Goal: Task Accomplishment & Management: Complete application form

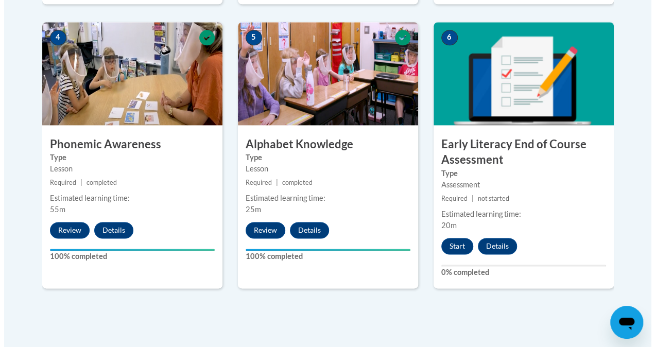
scroll to position [648, 0]
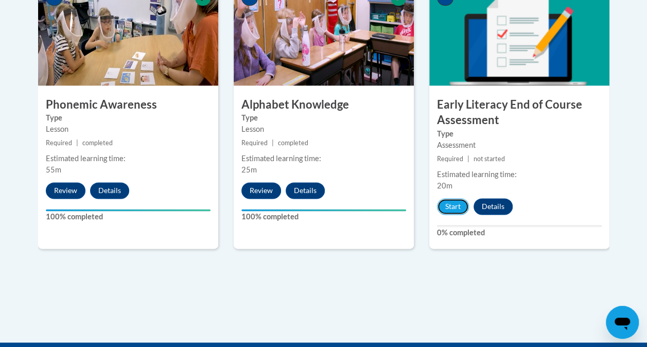
click at [452, 203] on button "Start" at bounding box center [453, 206] width 32 height 16
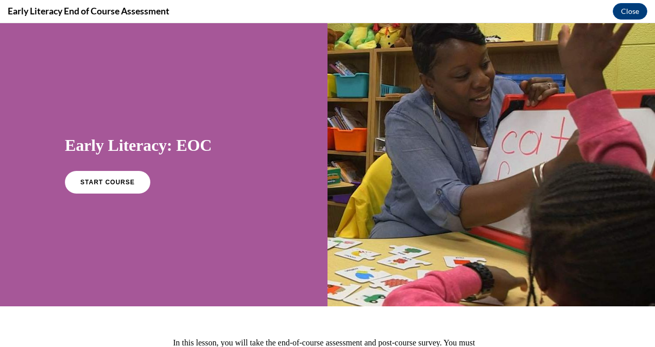
scroll to position [0, 0]
click at [130, 186] on link "START COURSE" at bounding box center [107, 182] width 85 height 23
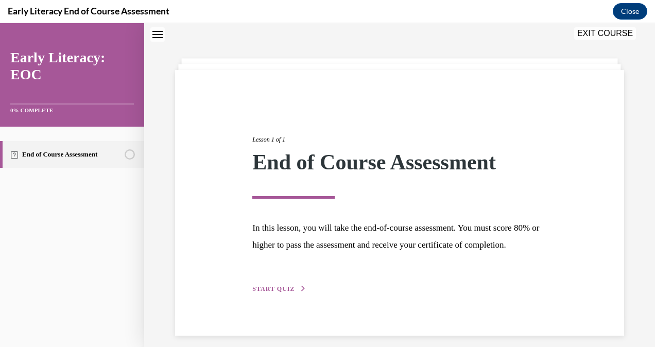
scroll to position [58, 0]
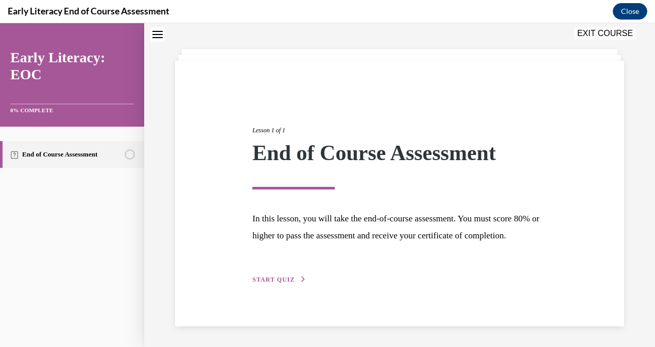
click at [240, 283] on div "Lesson 1 of 1 End of Course Assessment In this lesson, you will take the end-of…" at bounding box center [399, 193] width 465 height 183
click at [262, 276] on span "START QUIZ" at bounding box center [273, 279] width 42 height 7
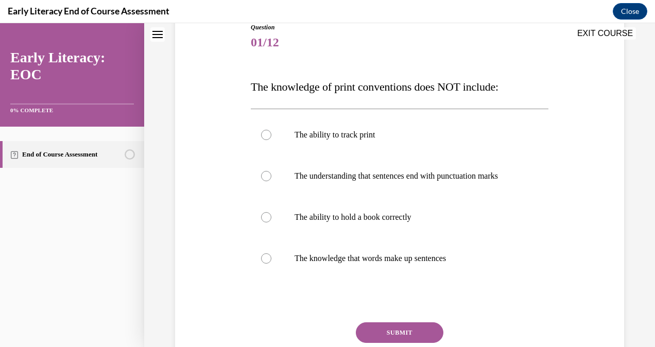
scroll to position [114, 0]
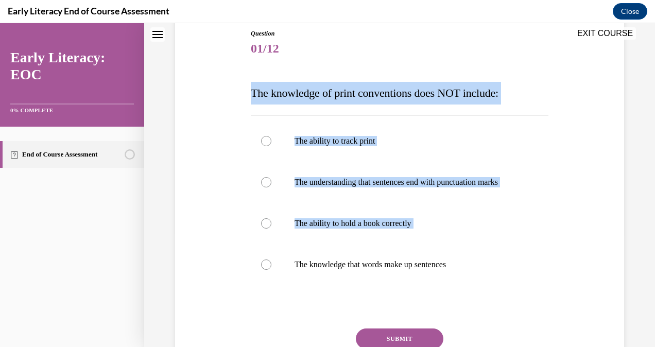
drag, startPoint x: 248, startPoint y: 82, endPoint x: 495, endPoint y: 282, distance: 317.6
click at [495, 282] on div "Question 01/12 The knowledge of print conventions does NOT include: The ability…" at bounding box center [399, 213] width 303 height 400
drag, startPoint x: 495, startPoint y: 282, endPoint x: 245, endPoint y: 92, distance: 314.3
click at [245, 92] on div "Question 01/12 The knowledge of print conventions does NOT include: The ability…" at bounding box center [400, 205] width 454 height 415
click at [473, 130] on div at bounding box center [400, 141] width 298 height 41
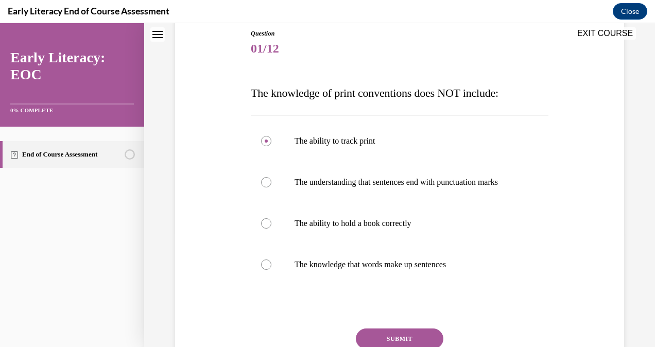
click at [401, 259] on div at bounding box center [400, 264] width 298 height 41
click at [404, 342] on button "SUBMIT" at bounding box center [400, 339] width 88 height 21
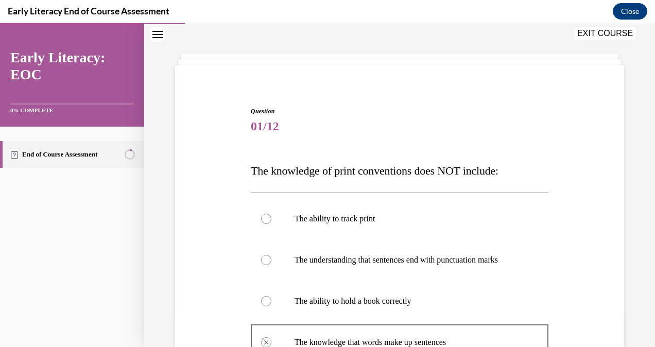
scroll to position [38, 0]
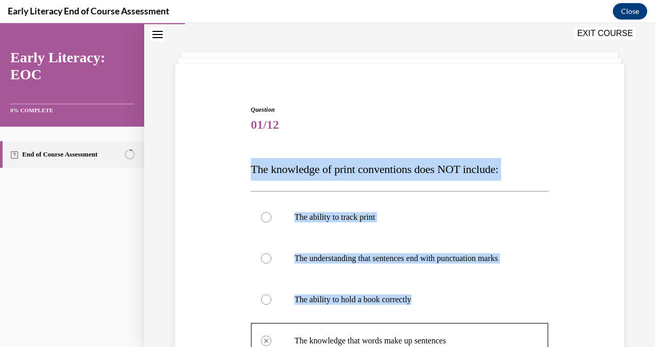
drag, startPoint x: 251, startPoint y: 161, endPoint x: 417, endPoint y: 306, distance: 221.2
click at [417, 306] on div "Question 01/12 The knowledge of print conventions does NOT include: The ability…" at bounding box center [400, 339] width 298 height 468
copy div "The knowledge of print conventions does NOT include: The ability to track print…"
click at [293, 279] on div at bounding box center [400, 258] width 298 height 41
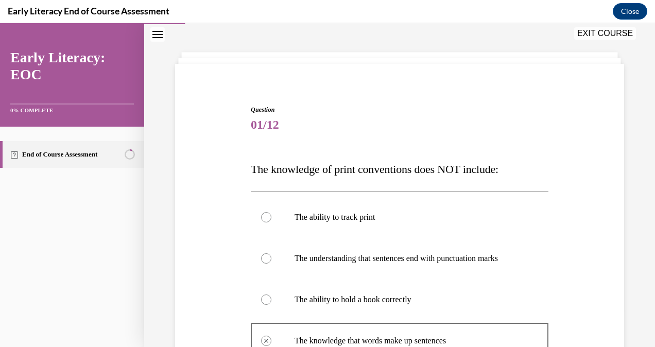
click at [261, 305] on div at bounding box center [266, 300] width 10 height 10
click at [268, 305] on div at bounding box center [266, 300] width 10 height 10
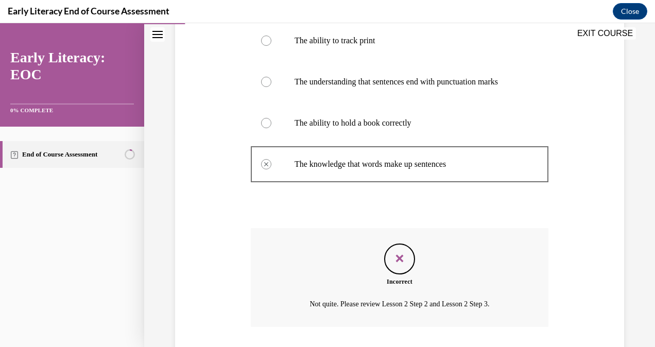
scroll to position [294, 0]
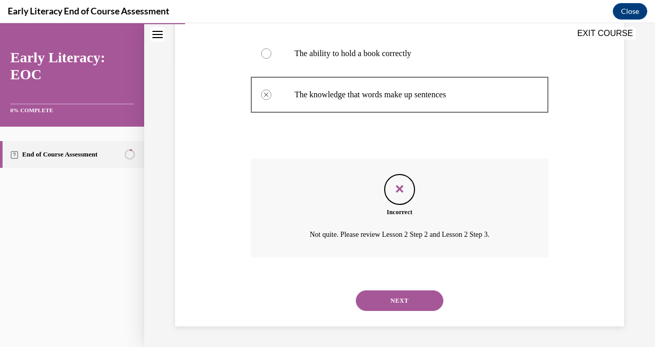
click at [419, 226] on div "Incorrect Not quite. Please review Lesson 2 Step 2 and Lesson 2 Step 3." at bounding box center [400, 208] width 298 height 99
click at [406, 299] on button "NEXT" at bounding box center [400, 300] width 88 height 21
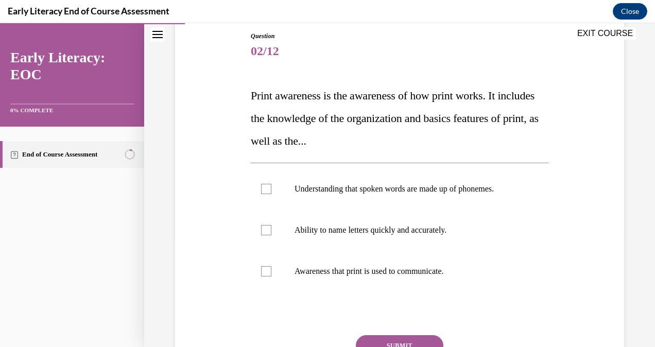
scroll to position [111, 0]
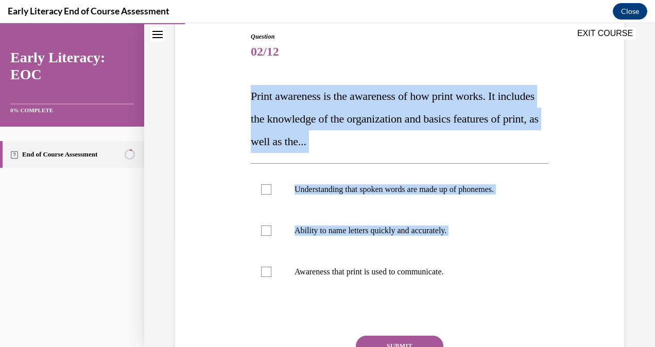
drag, startPoint x: 249, startPoint y: 89, endPoint x: 467, endPoint y: 280, distance: 289.4
click at [467, 280] on div "Question 02/12 Print awareness is the awareness of how print works. It includes…" at bounding box center [400, 226] width 298 height 388
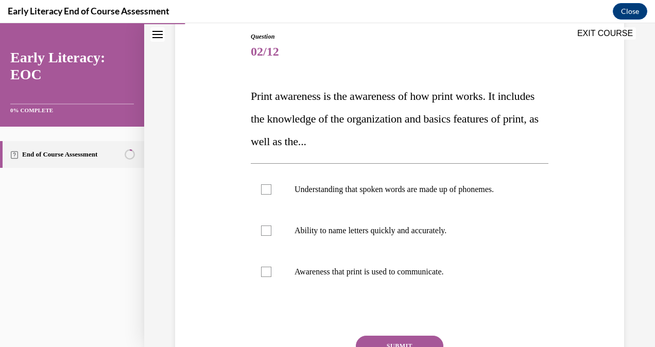
click at [479, 268] on p "Awareness that print is used to communicate." at bounding box center [409, 272] width 228 height 10
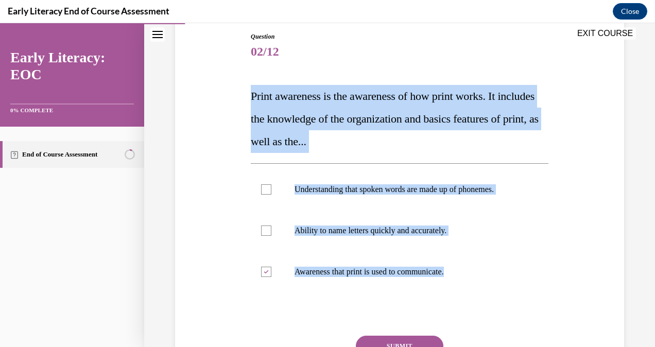
drag, startPoint x: 470, startPoint y: 275, endPoint x: 249, endPoint y: 91, distance: 287.4
click at [249, 91] on div "Question 02/12 Print awareness is the awareness of how print works. It includes…" at bounding box center [399, 218] width 303 height 404
copy div "Print awareness is the awareness of how print works. It includes the knowledge …"
click at [412, 339] on button "SUBMIT" at bounding box center [400, 346] width 88 height 21
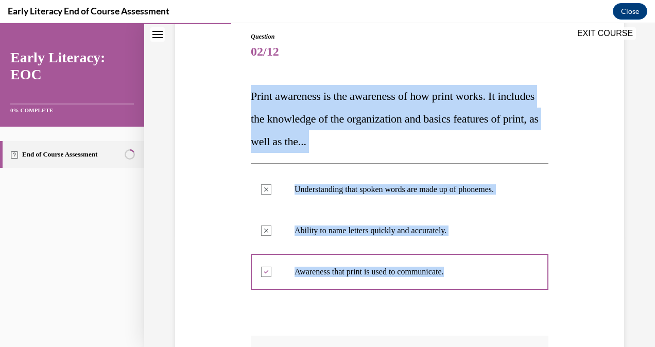
scroll to position [288, 0]
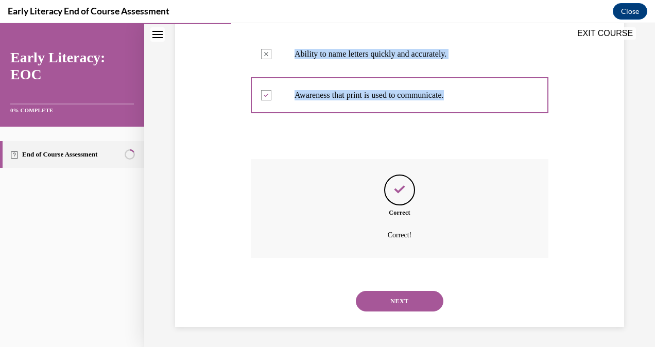
click at [427, 298] on button "NEXT" at bounding box center [400, 301] width 88 height 21
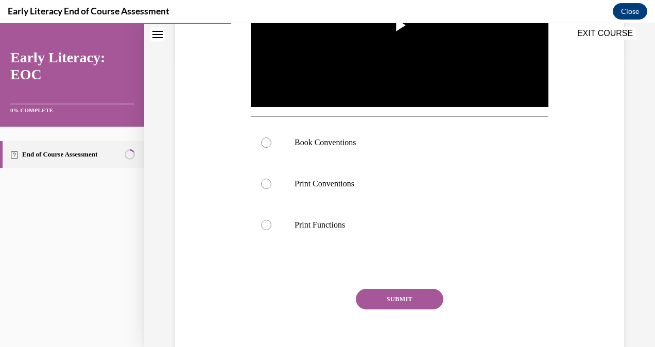
scroll to position [31, 0]
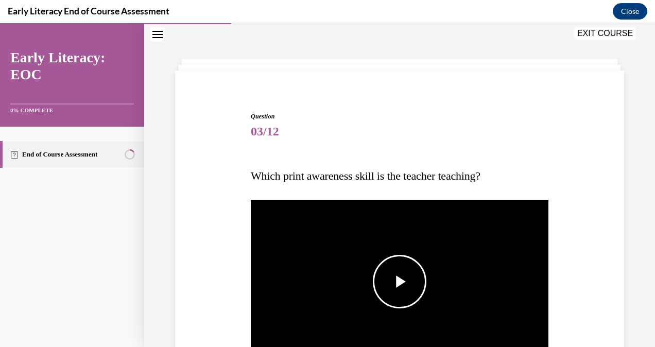
click at [400, 282] on span "Video player" at bounding box center [400, 282] width 0 height 0
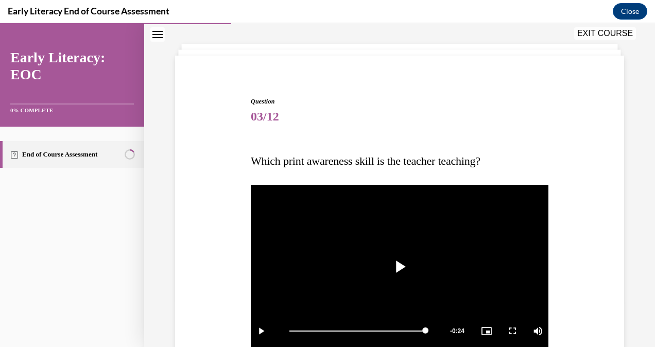
scroll to position [301, 0]
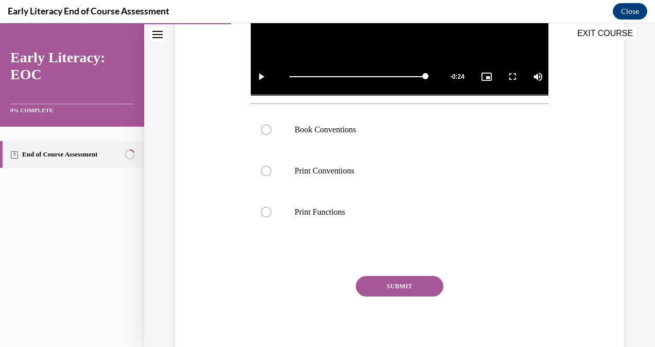
click at [402, 167] on p "Print Conventions" at bounding box center [409, 171] width 228 height 10
click at [389, 290] on button "SUBMIT" at bounding box center [400, 286] width 88 height 21
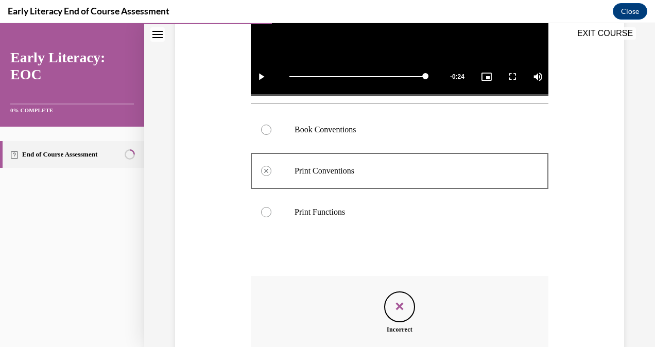
click at [254, 206] on div at bounding box center [400, 212] width 298 height 41
click at [270, 208] on div at bounding box center [400, 212] width 298 height 41
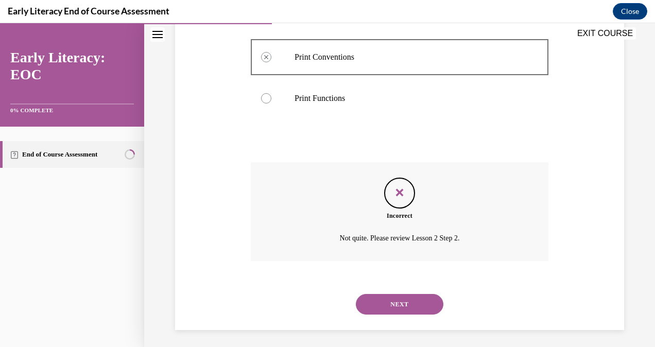
click at [434, 301] on button "NEXT" at bounding box center [400, 304] width 88 height 21
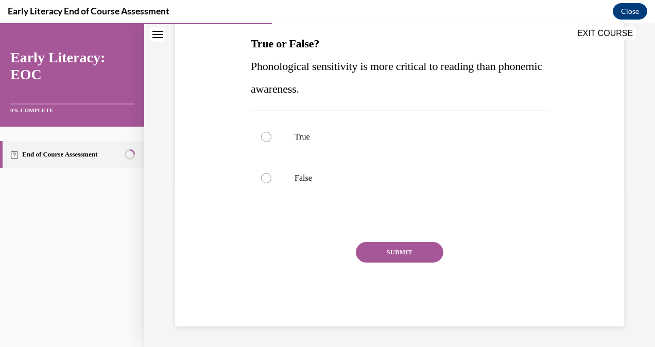
scroll to position [31, 0]
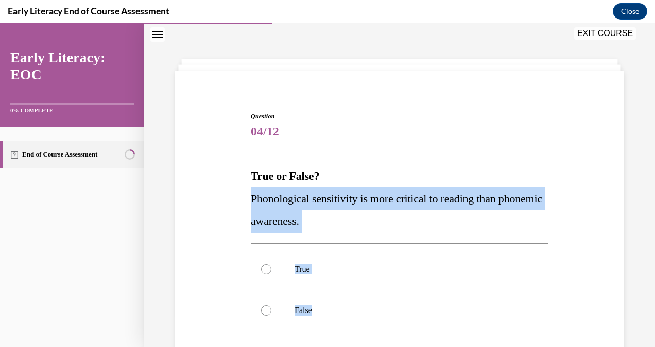
drag, startPoint x: 251, startPoint y: 195, endPoint x: 333, endPoint y: 307, distance: 138.7
click at [333, 307] on div "Question 04/12 True or False? Phonological sensitivity is more critical to read…" at bounding box center [400, 285] width 298 height 347
copy div "Phonological sensitivity is more critical to reading than phonemic awareness. T…"
click at [265, 304] on div at bounding box center [400, 310] width 298 height 41
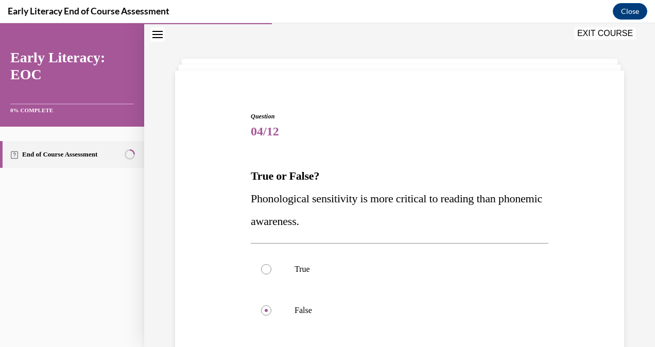
scroll to position [132, 0]
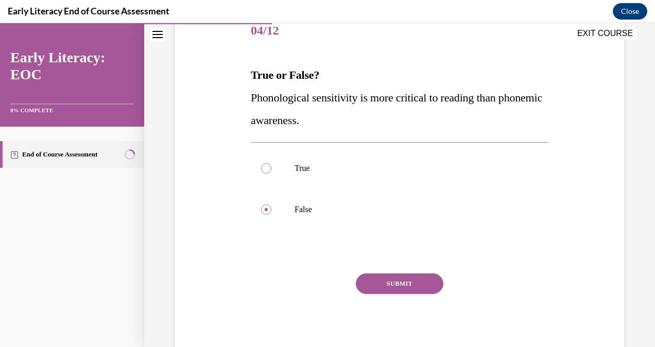
click at [429, 278] on button "SUBMIT" at bounding box center [400, 283] width 88 height 21
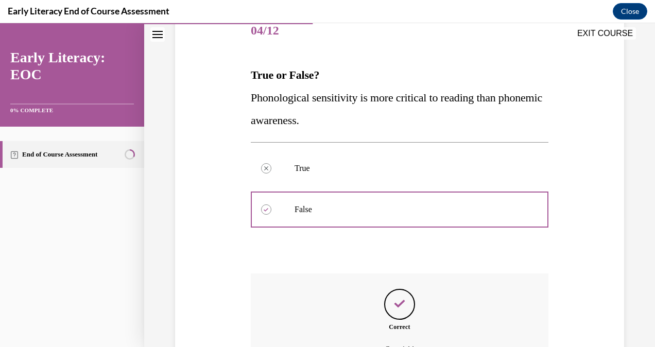
scroll to position [247, 0]
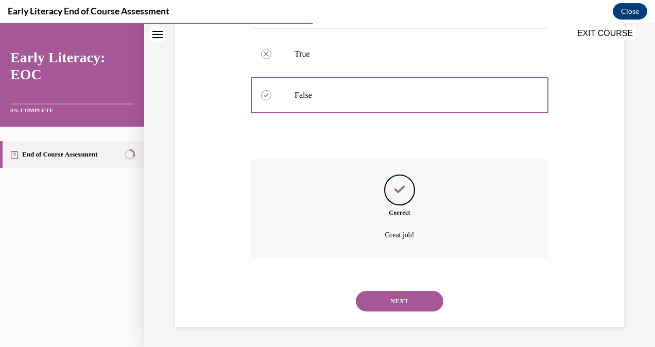
click at [386, 304] on button "NEXT" at bounding box center [400, 301] width 88 height 21
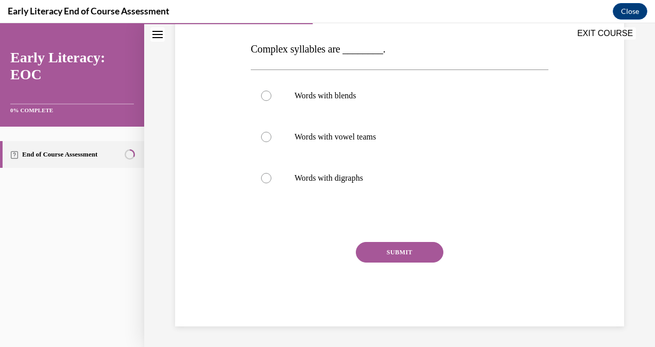
scroll to position [31, 0]
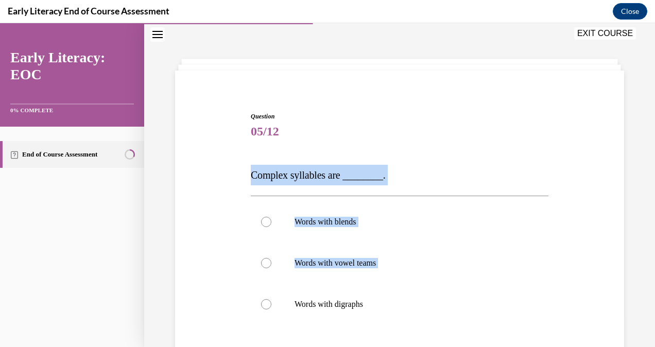
drag, startPoint x: 243, startPoint y: 174, endPoint x: 373, endPoint y: 309, distance: 187.9
click at [373, 309] on div "Question 05/12 Complex syllables are ________. Words with blends Words with vow…" at bounding box center [400, 267] width 454 height 372
copy div "Complex syllables are ________. Words with blends Words with vowel teams Words …"
click at [262, 224] on div at bounding box center [266, 222] width 10 height 10
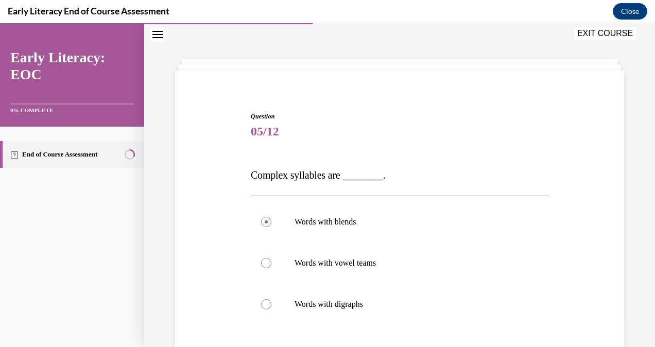
scroll to position [126, 0]
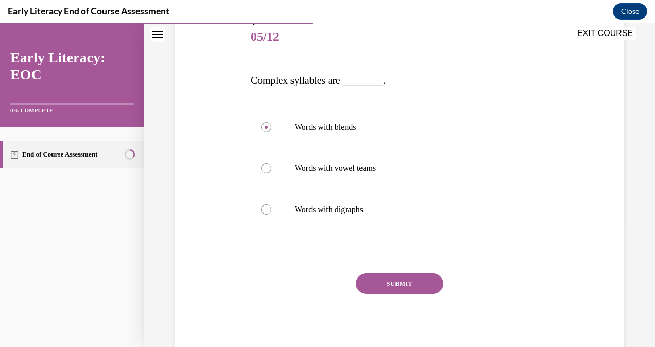
click at [424, 285] on button "SUBMIT" at bounding box center [400, 283] width 88 height 21
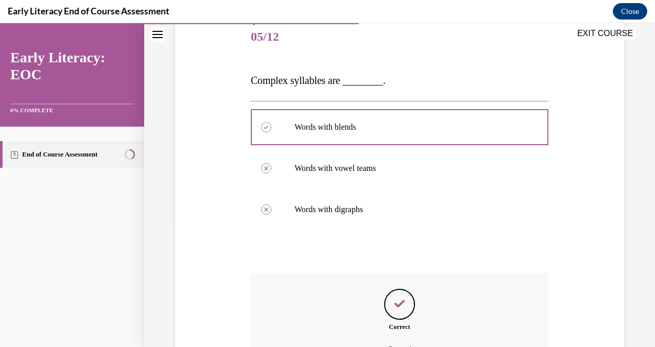
scroll to position [241, 0]
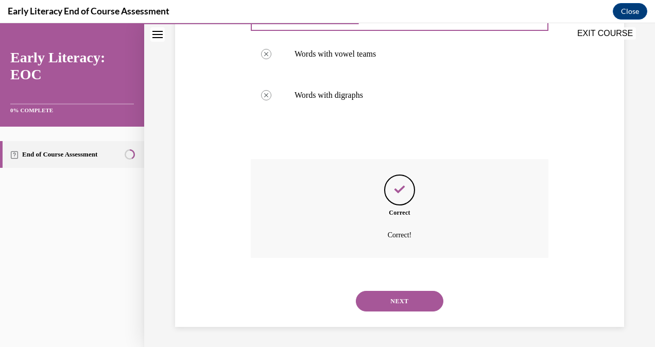
click at [416, 297] on button "NEXT" at bounding box center [400, 301] width 88 height 21
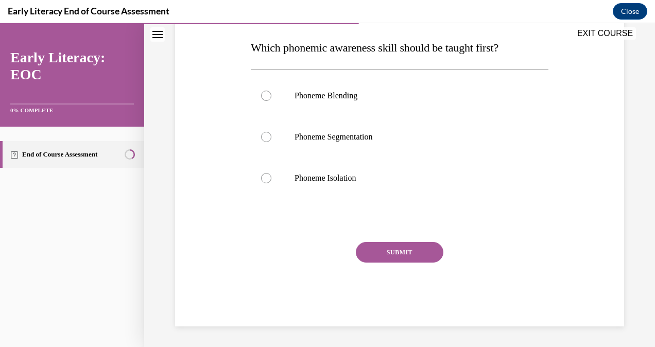
scroll to position [31, 0]
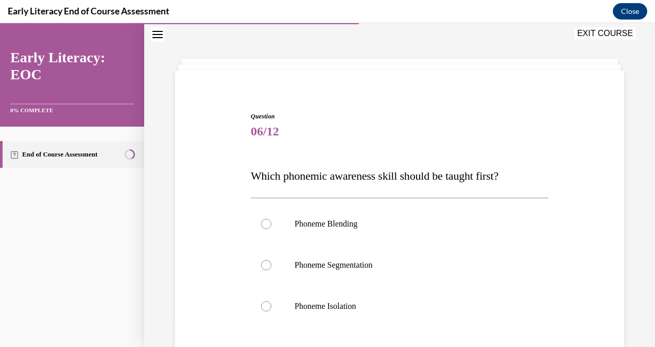
click at [419, 284] on div at bounding box center [400, 265] width 298 height 41
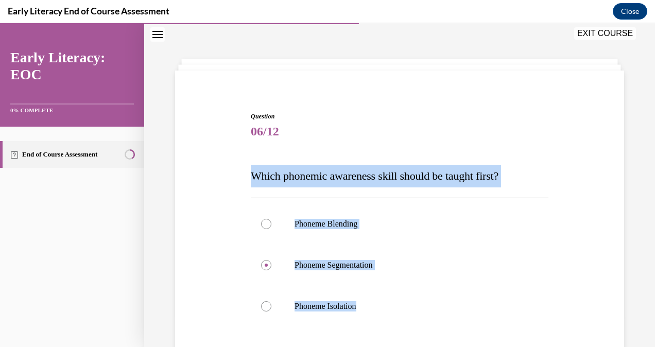
drag, startPoint x: 248, startPoint y: 173, endPoint x: 384, endPoint y: 329, distance: 206.6
click at [384, 329] on div "Question 06/12 Which phonemic awareness skill should be taught first? Phoneme B…" at bounding box center [399, 275] width 303 height 358
copy div "Which phonemic awareness skill should be taught first? Phoneme Blending Phoneme…"
click at [265, 222] on div at bounding box center [266, 224] width 10 height 10
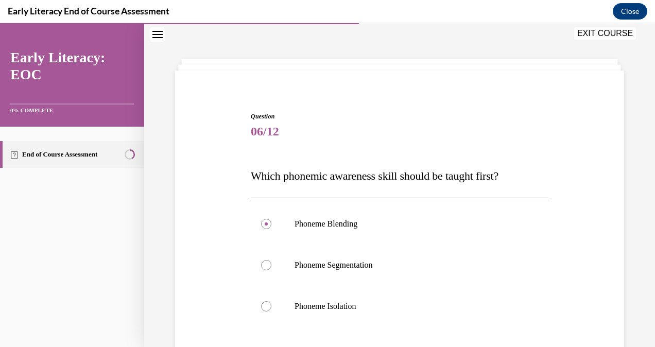
scroll to position [128, 0]
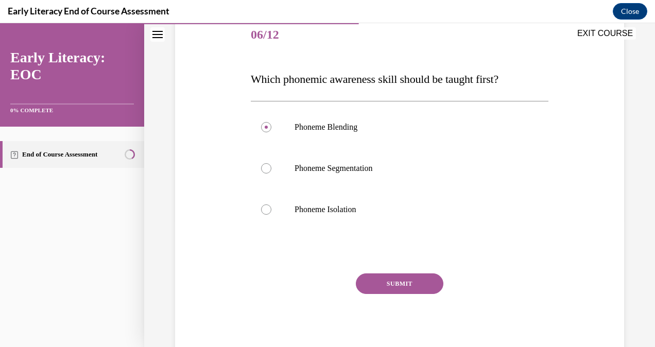
click at [398, 281] on button "SUBMIT" at bounding box center [400, 283] width 88 height 21
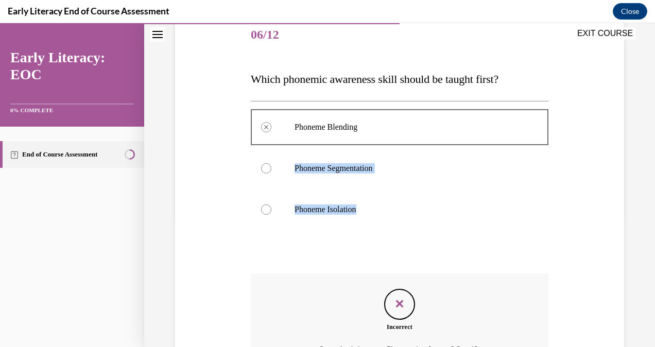
drag, startPoint x: 646, startPoint y: 119, endPoint x: 616, endPoint y: 215, distance: 100.0
click at [616, 215] on div "Question 06/12 Which phonemic awareness skill should be taught first? Phoneme B…" at bounding box center [399, 194] width 511 height 535
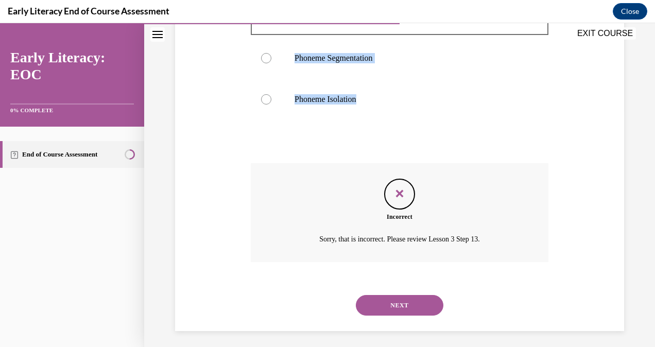
scroll to position [243, 0]
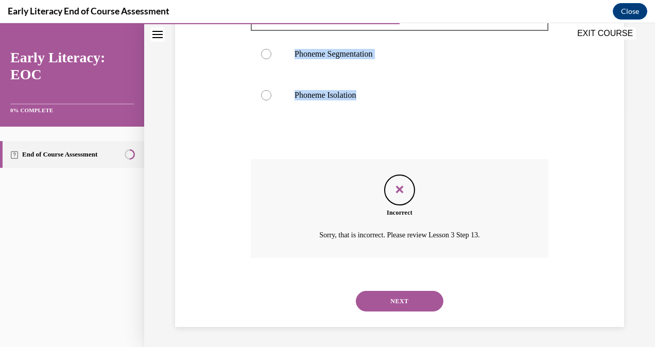
click at [409, 294] on button "NEXT" at bounding box center [400, 301] width 88 height 21
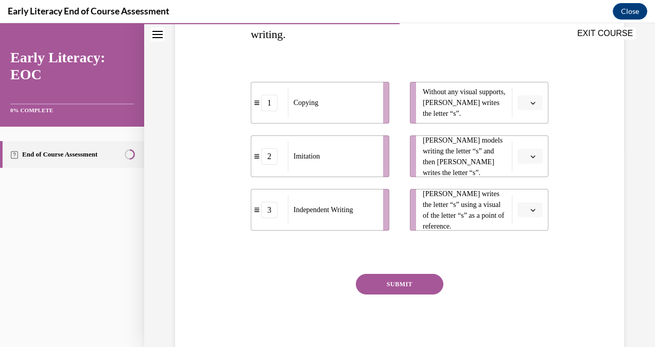
scroll to position [197, 0]
click at [527, 161] on button "button" at bounding box center [530, 155] width 25 height 15
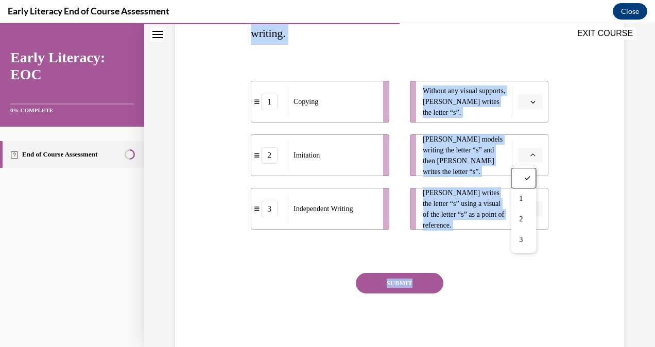
drag, startPoint x: 246, startPoint y: 83, endPoint x: 456, endPoint y: 260, distance: 273.8
click at [456, 260] on div "Question 07/12 Match the activity to the appropriate stage in teaching letter w…" at bounding box center [400, 137] width 454 height 442
copy div "Match the activity to the appropriate stage in teaching letter writing. 1 Copyi…"
click at [524, 210] on span "Please select an option" at bounding box center [526, 209] width 4 height 10
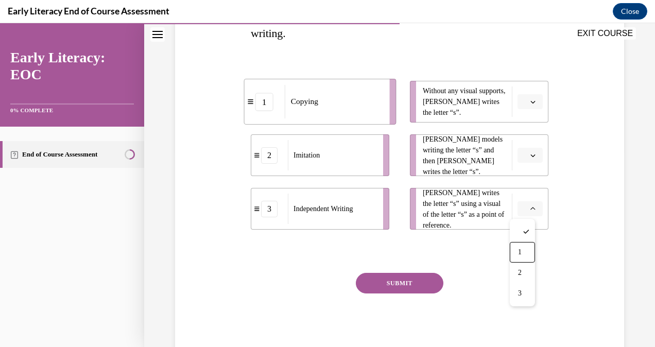
click at [522, 248] on span "1" at bounding box center [520, 252] width 4 height 8
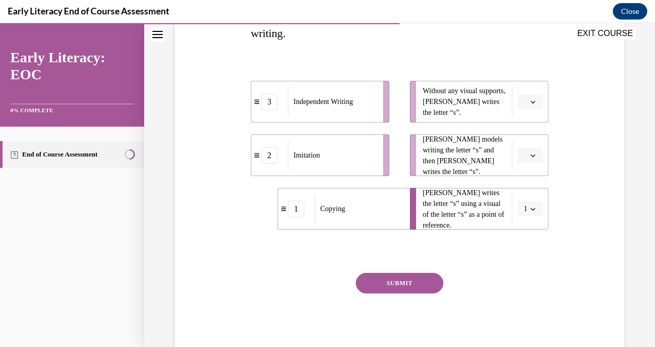
click at [529, 98] on span "button" at bounding box center [532, 101] width 7 height 7
click at [520, 147] on span "1" at bounding box center [520, 145] width 4 height 8
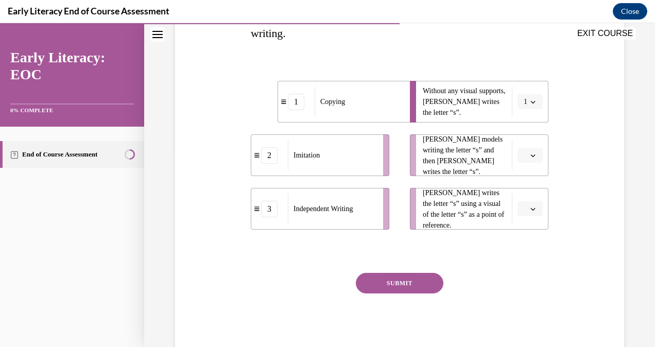
click at [525, 204] on button "button" at bounding box center [530, 208] width 25 height 15
click at [516, 258] on div "1" at bounding box center [522, 252] width 25 height 21
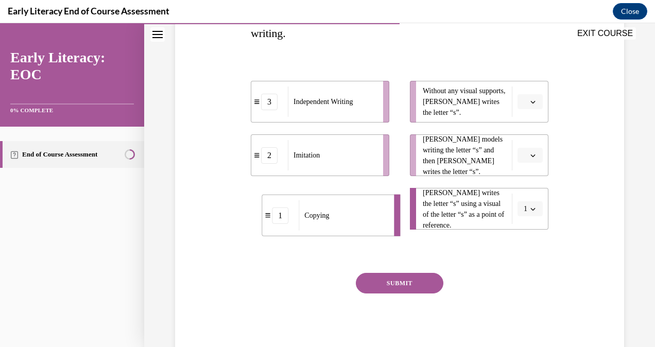
drag, startPoint x: 296, startPoint y: 209, endPoint x: 280, endPoint y: 216, distance: 16.8
click at [280, 216] on div "1" at bounding box center [280, 215] width 16 height 16
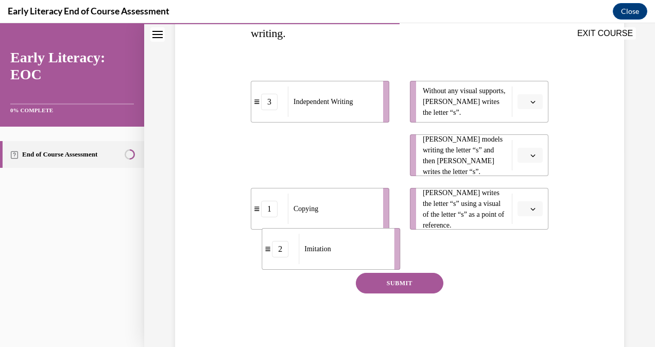
drag, startPoint x: 292, startPoint y: 155, endPoint x: 297, endPoint y: 248, distance: 93.8
click at [304, 248] on span "Imitation" at bounding box center [317, 249] width 26 height 11
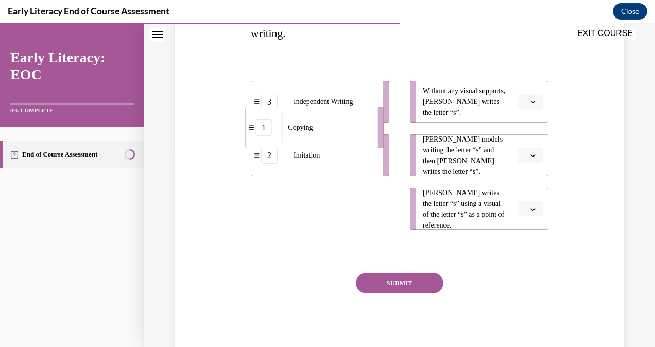
drag, startPoint x: 306, startPoint y: 211, endPoint x: 301, endPoint y: 130, distance: 81.0
click at [301, 130] on span "Copying" at bounding box center [300, 127] width 25 height 11
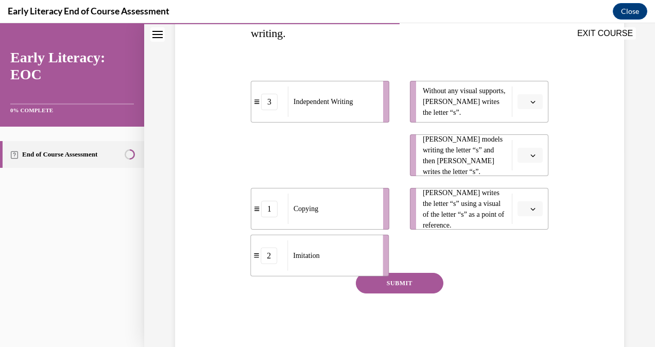
drag, startPoint x: 304, startPoint y: 155, endPoint x: 302, endPoint y: 252, distance: 97.9
click at [302, 252] on span "Imitation" at bounding box center [306, 255] width 26 height 11
click at [531, 102] on button "button" at bounding box center [530, 101] width 25 height 15
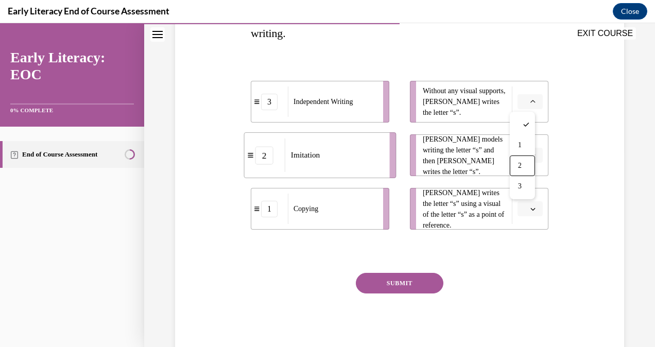
click at [522, 165] on span "2" at bounding box center [520, 166] width 4 height 8
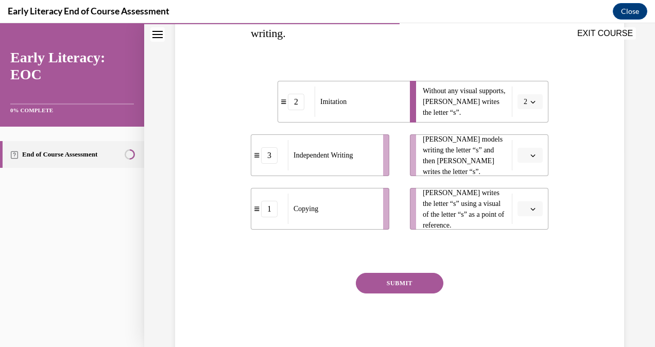
click at [530, 155] on icon "button" at bounding box center [532, 155] width 5 height 5
click at [526, 108] on button "2" at bounding box center [530, 101] width 25 height 15
click at [521, 159] on div "2" at bounding box center [520, 166] width 25 height 21
click at [521, 160] on button "button" at bounding box center [530, 155] width 25 height 15
click at [464, 206] on span "Tina writes the letter “s” using a visual of the letter “s” as a point of refer…" at bounding box center [465, 208] width 84 height 43
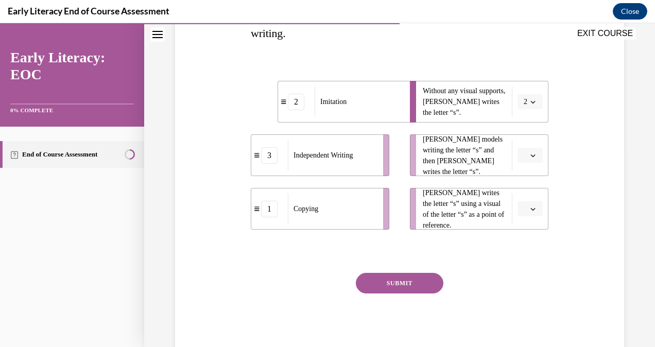
click at [521, 211] on button "button" at bounding box center [530, 208] width 25 height 15
click at [521, 242] on div "1" at bounding box center [522, 252] width 25 height 21
click at [528, 162] on button "button" at bounding box center [530, 155] width 25 height 15
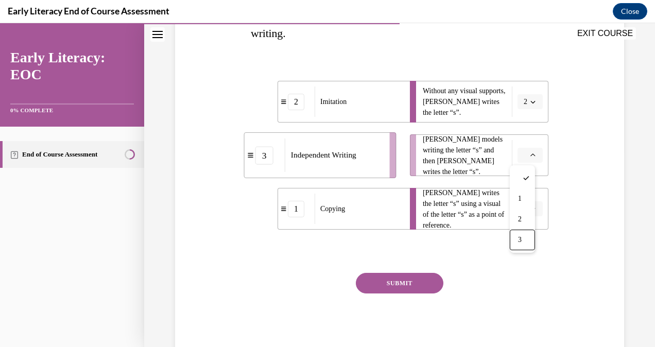
click at [523, 233] on div "3" at bounding box center [522, 240] width 25 height 21
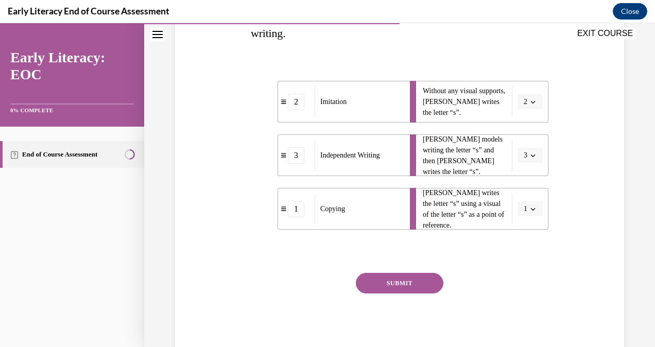
click at [391, 283] on button "SUBMIT" at bounding box center [400, 283] width 88 height 21
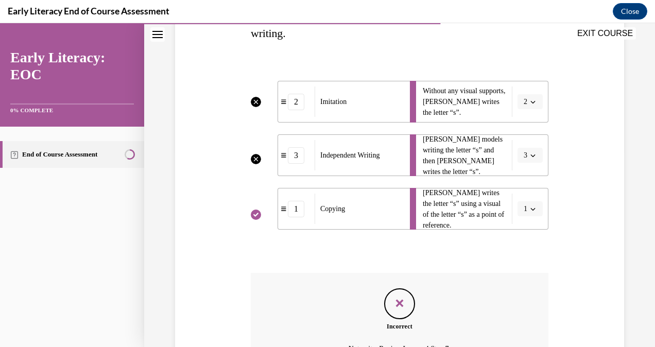
scroll to position [311, 0]
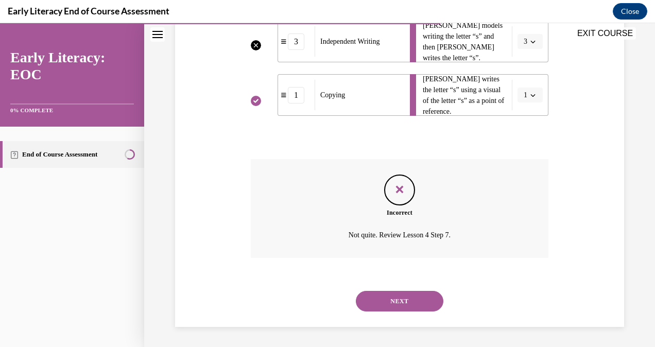
click at [424, 300] on button "NEXT" at bounding box center [400, 301] width 88 height 21
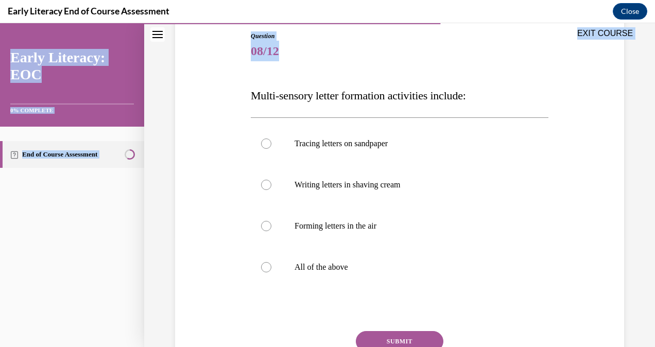
scroll to position [169, 0]
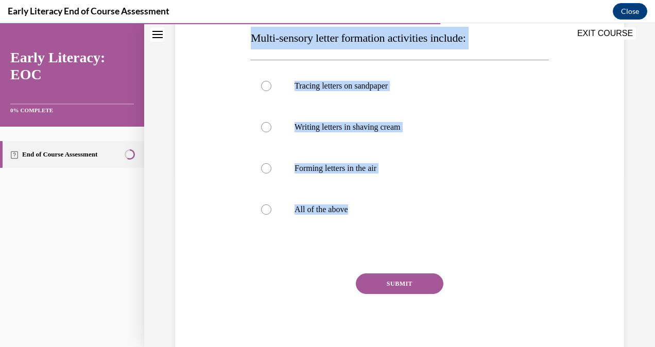
drag, startPoint x: 240, startPoint y: 168, endPoint x: 359, endPoint y: 213, distance: 127.3
click at [359, 213] on div "Question 08/12 Multi-sensory letter formation activities include: Tracing lette…" at bounding box center [400, 150] width 454 height 415
copy div "Multi-sensory letter formation activities include: Tracing letters on sandpaper…"
click at [270, 203] on div at bounding box center [400, 209] width 298 height 41
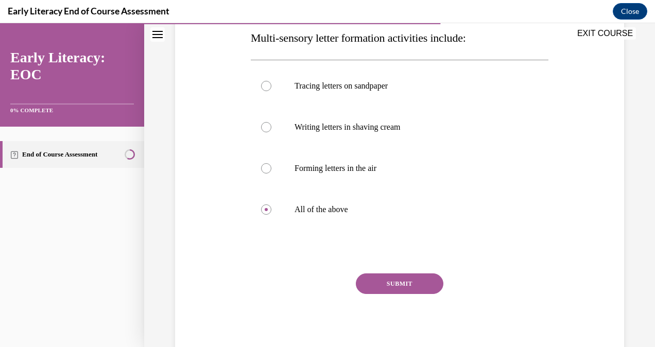
click at [388, 281] on button "SUBMIT" at bounding box center [400, 283] width 88 height 21
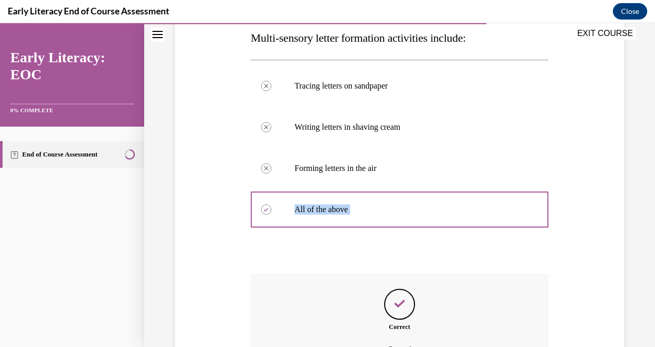
drag, startPoint x: 647, startPoint y: 168, endPoint x: 639, endPoint y: 271, distance: 103.8
click at [639, 271] on div "Question 08/12 Multi-sensory letter formation activities include: Tracing lette…" at bounding box center [399, 174] width 511 height 576
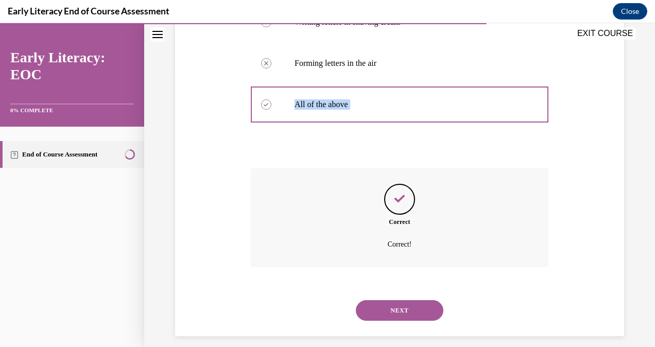
click at [429, 304] on button "NEXT" at bounding box center [400, 310] width 88 height 21
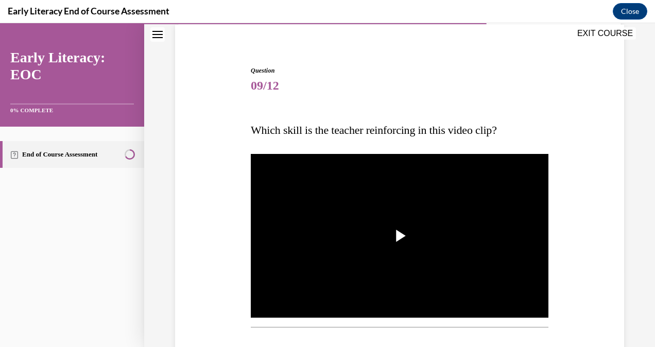
scroll to position [61, 0]
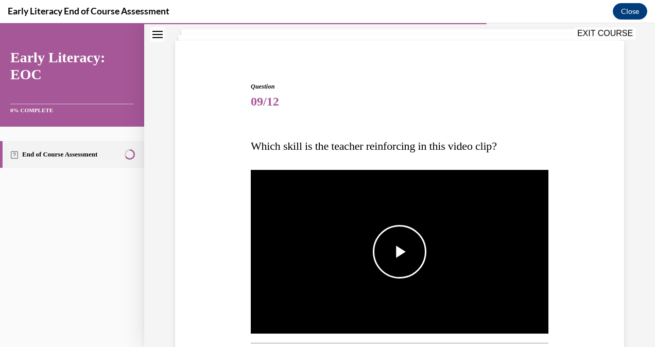
click at [400, 252] on span "Video player" at bounding box center [400, 252] width 0 height 0
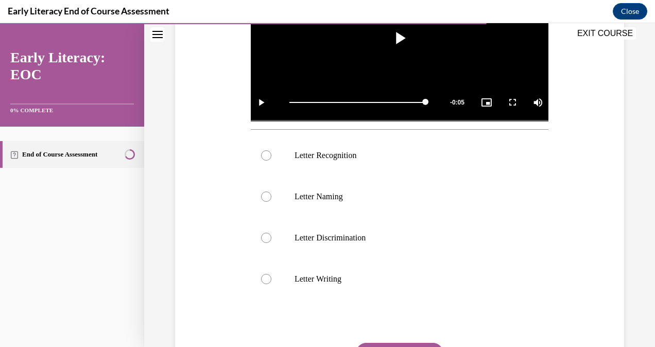
scroll to position [273, 0]
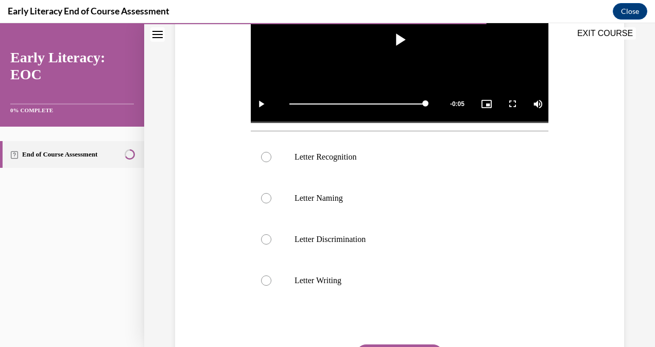
click at [274, 200] on div at bounding box center [400, 198] width 298 height 41
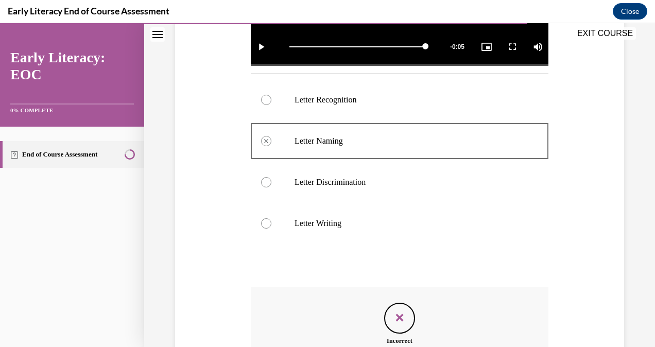
scroll to position [292, 0]
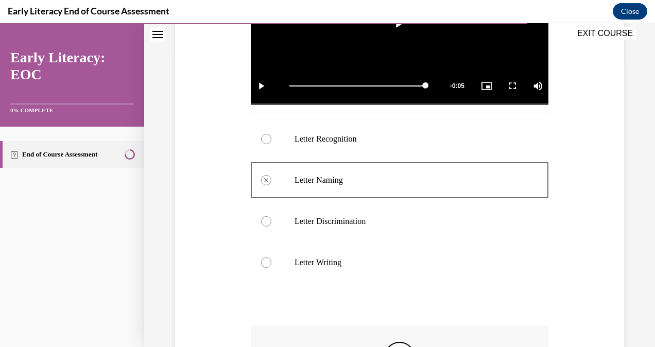
click at [306, 216] on p "Letter Discrimination" at bounding box center [409, 221] width 228 height 10
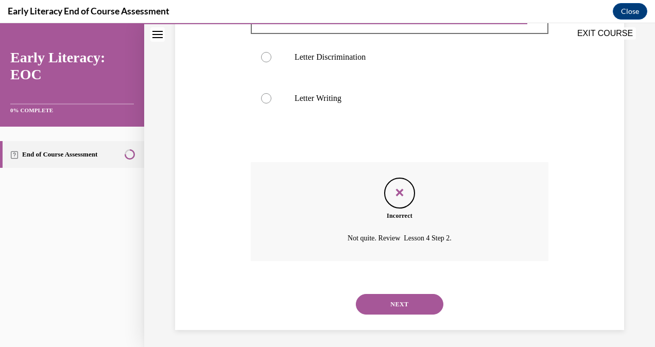
click at [396, 300] on button "NEXT" at bounding box center [400, 304] width 88 height 21
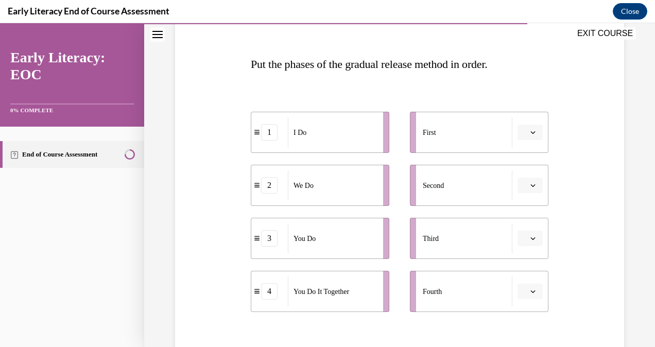
scroll to position [141, 0]
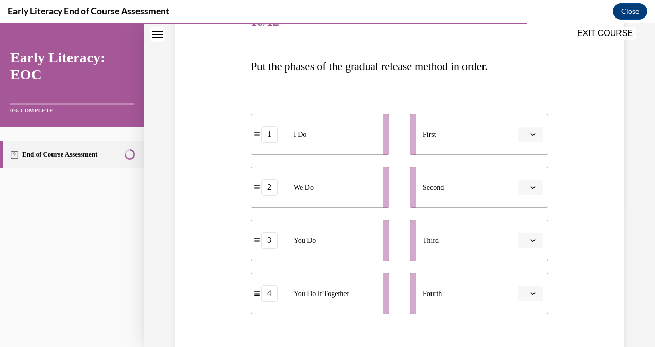
click at [531, 293] on icon "button" at bounding box center [533, 294] width 5 height 3
click at [523, 270] on div "4" at bounding box center [522, 270] width 25 height 21
click at [526, 247] on button "button" at bounding box center [530, 240] width 25 height 15
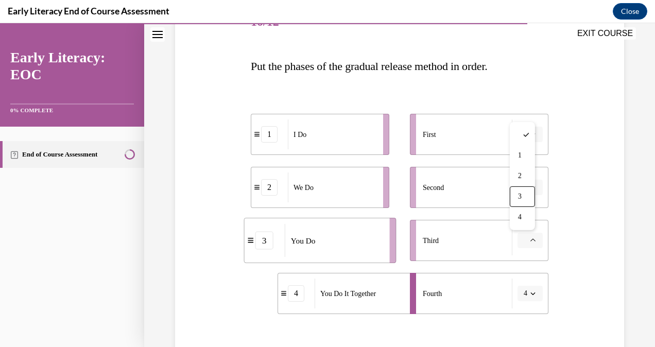
click at [523, 198] on div "3" at bounding box center [522, 196] width 25 height 21
click at [530, 187] on icon "button" at bounding box center [532, 187] width 5 height 5
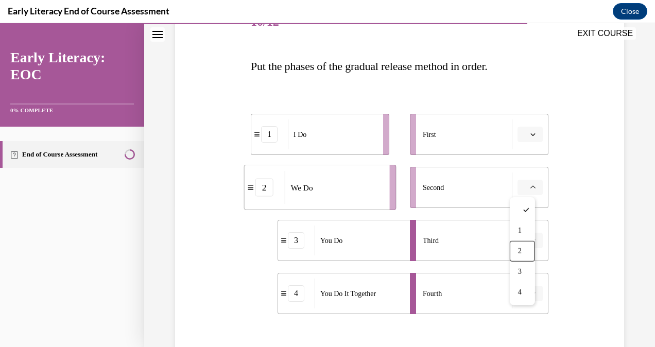
click at [519, 253] on span "2" at bounding box center [520, 251] width 4 height 8
click at [533, 139] on button "button" at bounding box center [530, 134] width 25 height 15
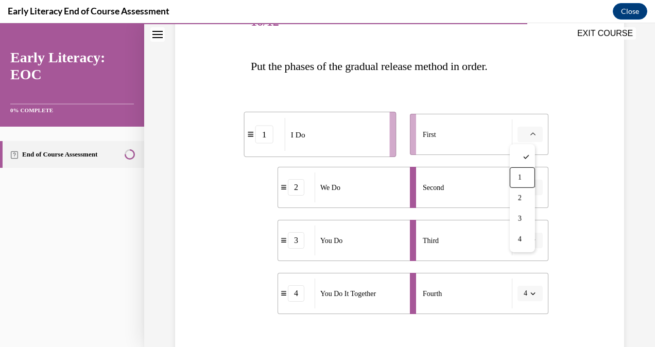
click at [521, 176] on span "1" at bounding box center [520, 178] width 4 height 8
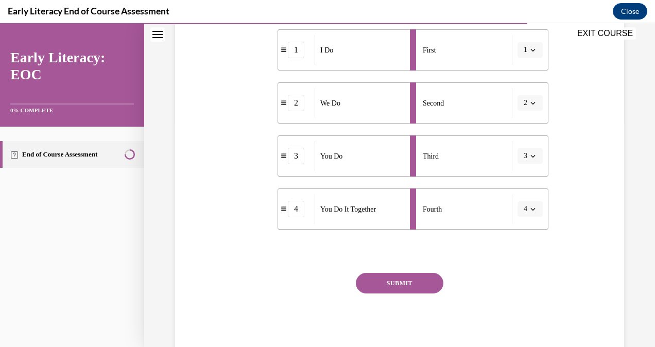
click at [435, 272] on div "Question 10/12 Put the phases of the gradual release method in order. 1 I Do 2 …" at bounding box center [400, 138] width 298 height 440
click at [432, 280] on button "SUBMIT" at bounding box center [400, 283] width 88 height 21
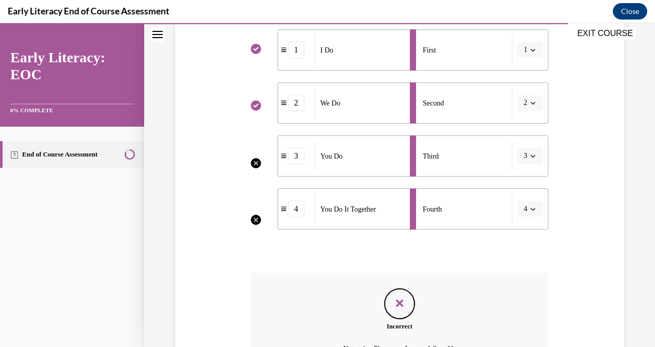
scroll to position [339, 0]
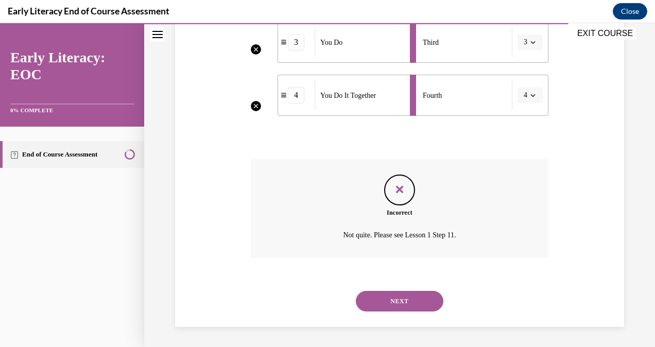
click at [397, 289] on div "NEXT" at bounding box center [400, 301] width 298 height 41
click at [401, 303] on button "NEXT" at bounding box center [400, 301] width 88 height 21
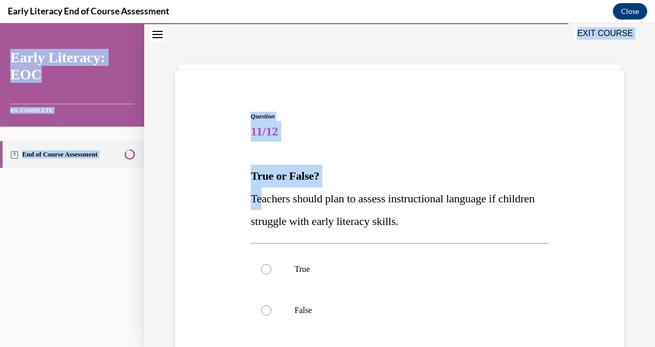
scroll to position [132, 0]
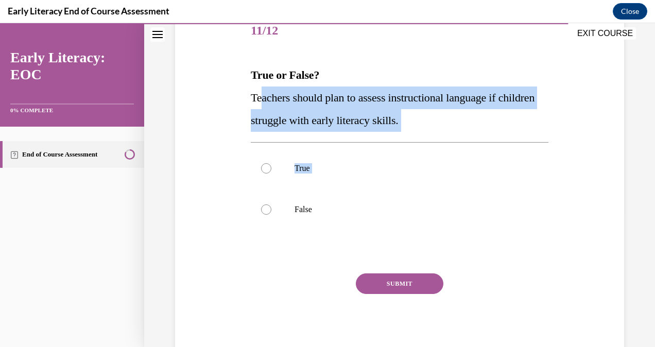
drag, startPoint x: 260, startPoint y: 194, endPoint x: 316, endPoint y: 194, distance: 56.1
click at [316, 194] on div "Question 11/12 True or False? Teachers should plan to assess instructional lang…" at bounding box center [400, 184] width 298 height 347
drag, startPoint x: 316, startPoint y: 194, endPoint x: 412, endPoint y: 140, distance: 110.2
click at [412, 140] on div "Question 11/12 True or False? Teachers should plan to assess instructional lang…" at bounding box center [400, 184] width 298 height 347
click at [363, 139] on div "Question 11/12 True or False? Teachers should plan to assess instructional lang…" at bounding box center [400, 184] width 298 height 347
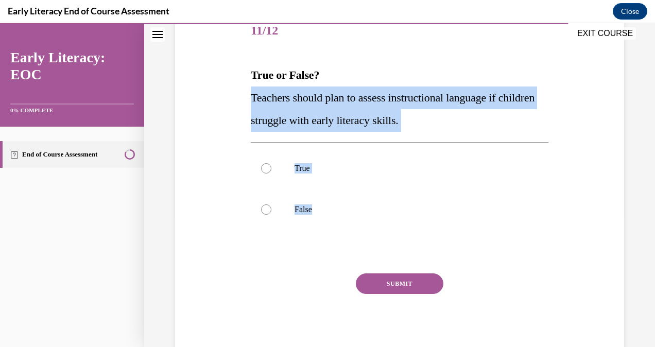
drag, startPoint x: 252, startPoint y: 105, endPoint x: 310, endPoint y: 231, distance: 138.3
click at [310, 231] on div "Question 11/12 True or False? Teachers should plan to assess instructional lang…" at bounding box center [400, 184] width 298 height 347
copy div "Teachers should plan to assess instructional language if children struggle with…"
click at [266, 171] on div at bounding box center [266, 168] width 10 height 10
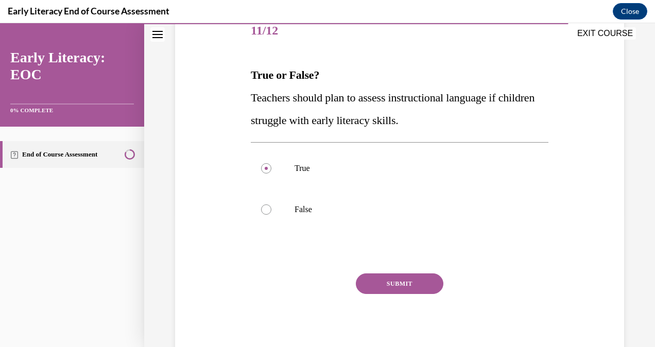
click at [368, 278] on button "SUBMIT" at bounding box center [400, 283] width 88 height 21
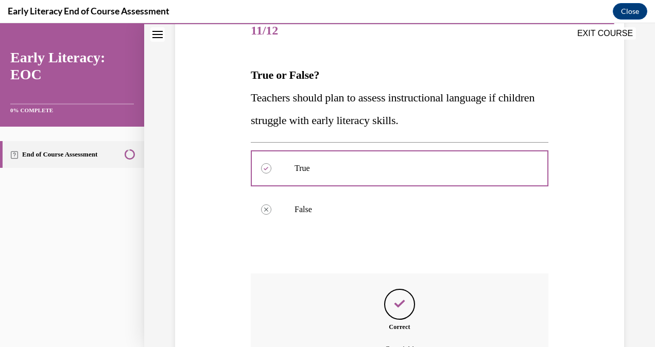
scroll to position [247, 0]
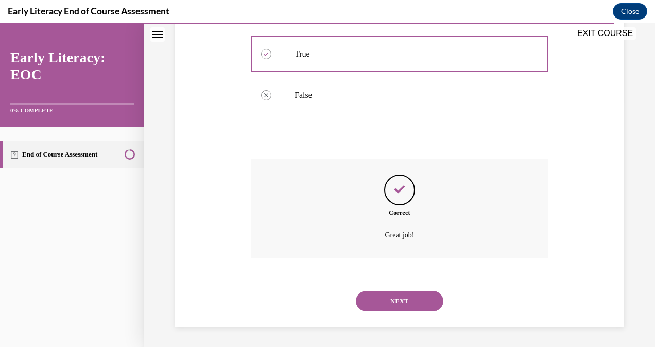
click at [396, 299] on button "NEXT" at bounding box center [400, 301] width 88 height 21
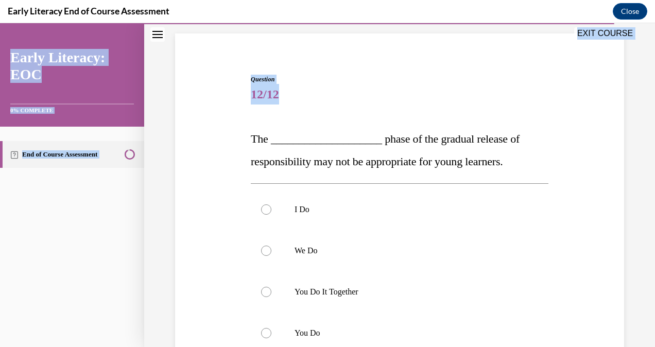
scroll to position [192, 0]
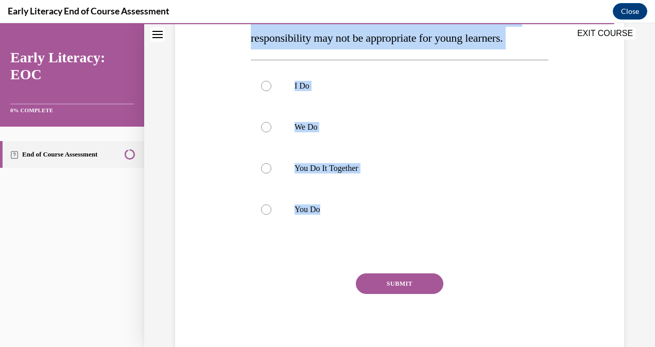
drag, startPoint x: 250, startPoint y: 171, endPoint x: 350, endPoint y: 205, distance: 105.5
click at [350, 205] on div "Question 12/12 The ____________________ phase of the gradual release of respons…" at bounding box center [400, 154] width 298 height 407
copy div "The ____________________ phase of the gradual release of responsibility may not…"
click at [265, 208] on div at bounding box center [266, 209] width 10 height 10
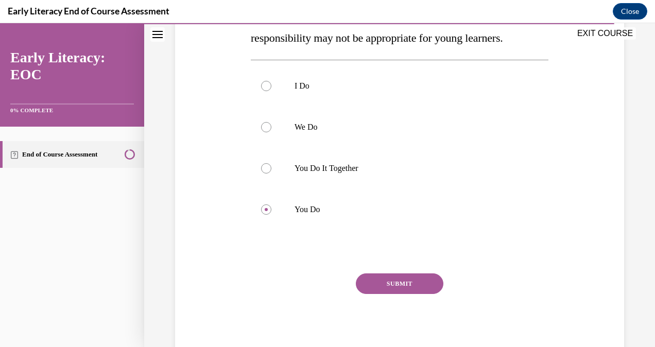
click at [387, 276] on button "SUBMIT" at bounding box center [400, 283] width 88 height 21
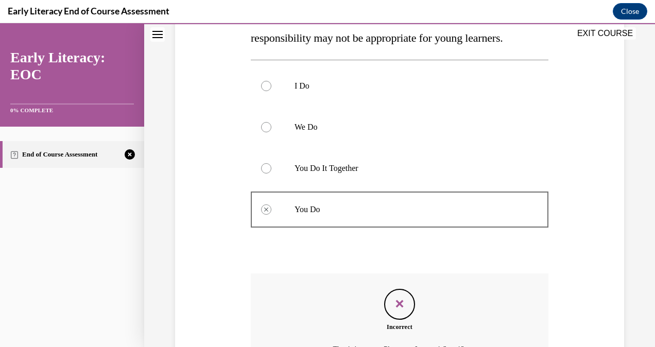
drag, startPoint x: 643, startPoint y: 201, endPoint x: 629, endPoint y: 285, distance: 85.0
click at [629, 285] on div "Question 12/12 The ____________________ phase of the gradual release of respons…" at bounding box center [399, 163] width 511 height 598
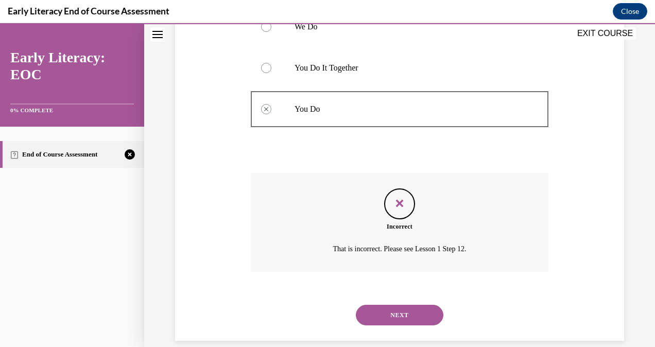
scroll to position [306, 0]
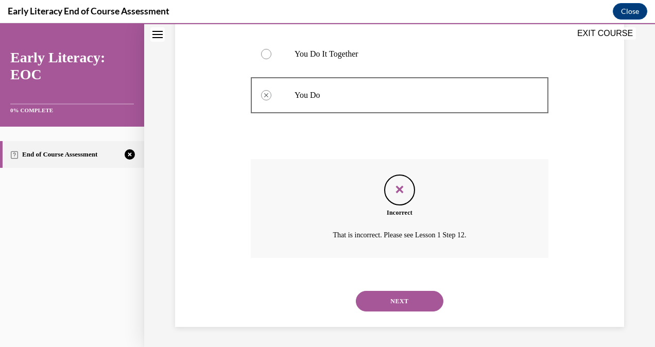
click at [369, 302] on button "NEXT" at bounding box center [400, 301] width 88 height 21
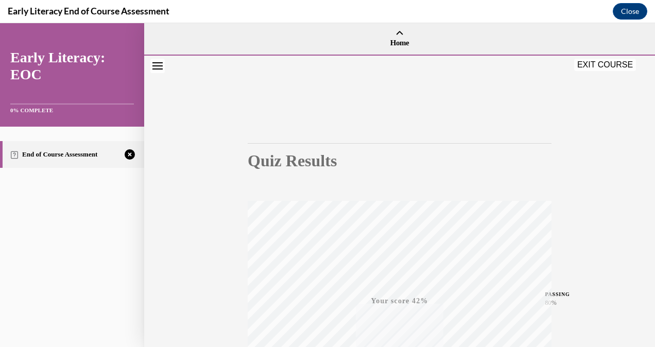
scroll to position [203, 0]
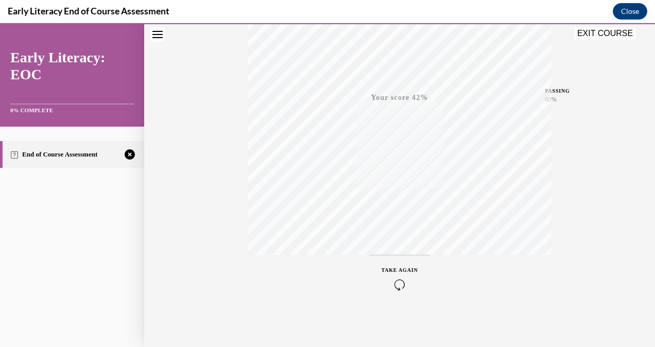
click at [392, 276] on div "TAKE AGAIN" at bounding box center [400, 278] width 37 height 24
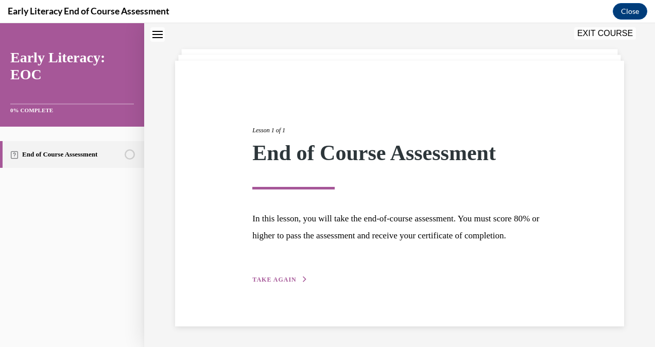
scroll to position [58, 0]
click at [262, 283] on span "TAKE AGAIN" at bounding box center [274, 279] width 44 height 7
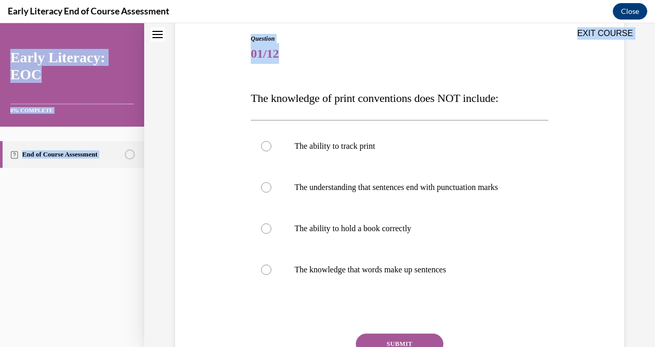
scroll to position [180, 0]
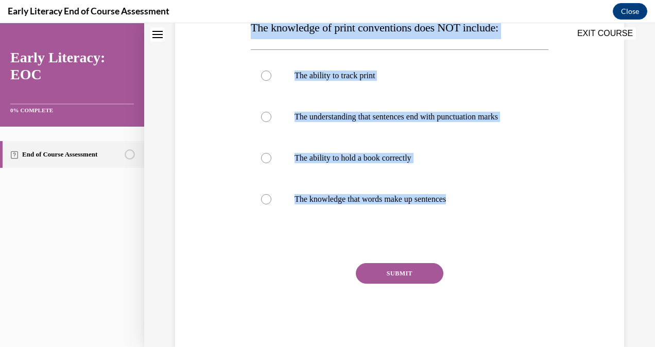
drag, startPoint x: 248, startPoint y: 168, endPoint x: 344, endPoint y: 238, distance: 118.8
click at [344, 238] on div "Question 01/12 The knowledge of print conventions does NOT include: The ability…" at bounding box center [399, 148] width 303 height 400
copy div "The knowledge of print conventions does NOT include: The ability to track print…"
click at [268, 163] on div at bounding box center [266, 158] width 10 height 10
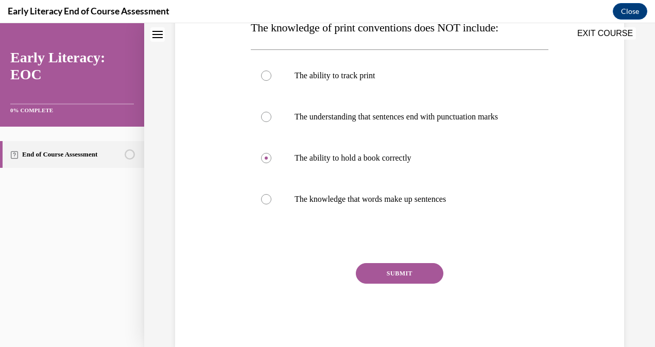
click at [410, 284] on button "SUBMIT" at bounding box center [400, 273] width 88 height 21
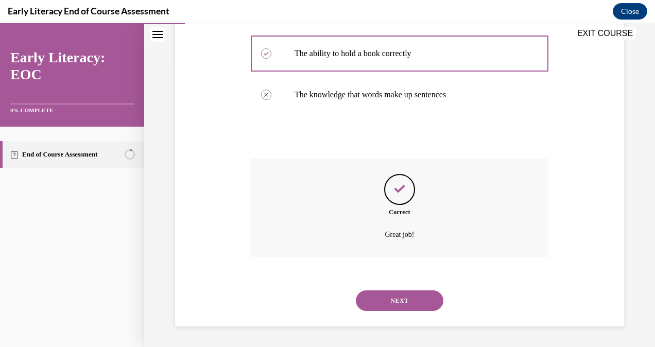
click at [366, 297] on button "NEXT" at bounding box center [400, 300] width 88 height 21
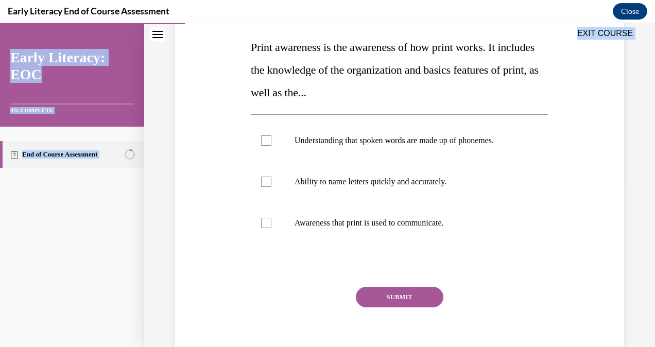
scroll to position [174, 0]
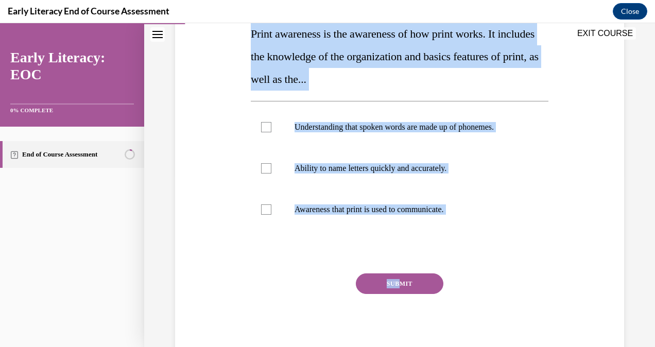
drag, startPoint x: 242, startPoint y: 174, endPoint x: 399, endPoint y: 273, distance: 185.5
click at [399, 273] on div "Question 02/12 Print awareness is the awareness of how print works. It includes…" at bounding box center [400, 148] width 454 height 419
click at [272, 207] on div at bounding box center [400, 209] width 298 height 41
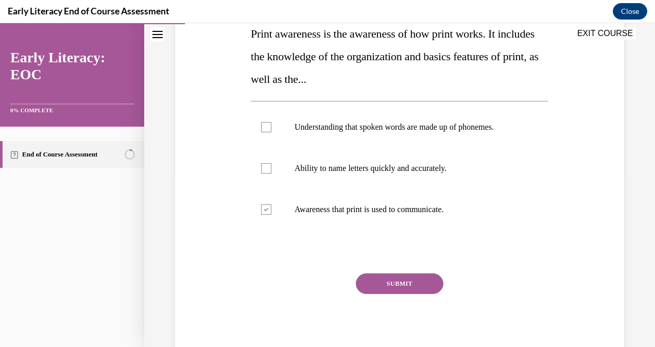
click at [381, 273] on button "SUBMIT" at bounding box center [400, 283] width 88 height 21
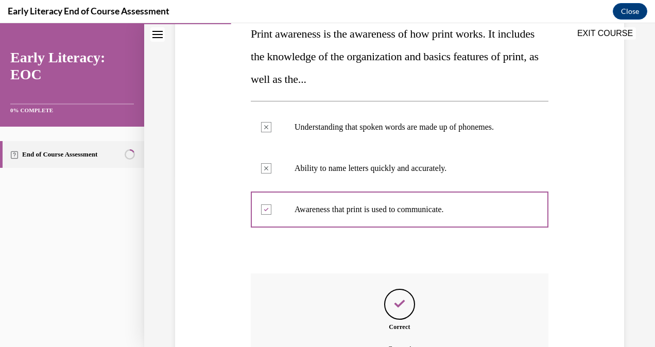
scroll to position [288, 0]
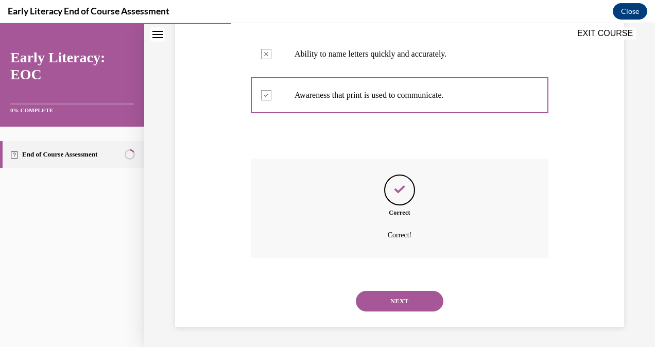
click at [417, 304] on button "NEXT" at bounding box center [400, 301] width 88 height 21
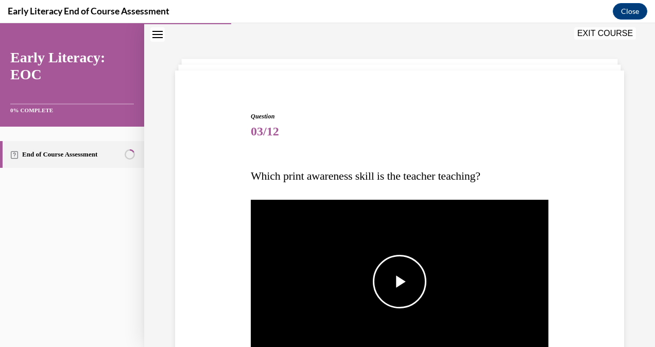
click at [400, 282] on span "Video player" at bounding box center [400, 282] width 0 height 0
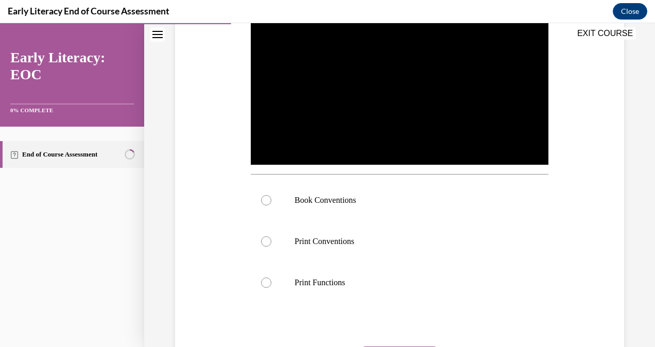
scroll to position [232, 0]
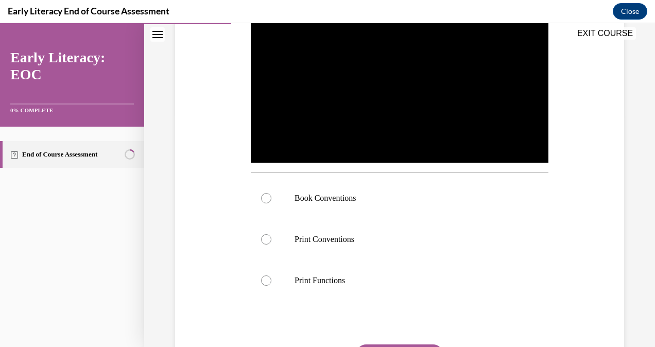
click at [320, 203] on div at bounding box center [400, 198] width 298 height 41
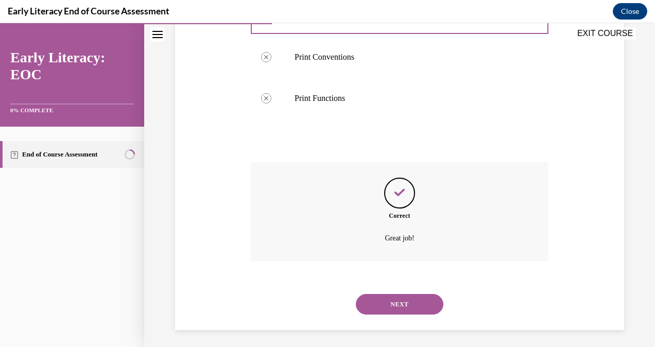
click at [412, 298] on button "NEXT" at bounding box center [400, 304] width 88 height 21
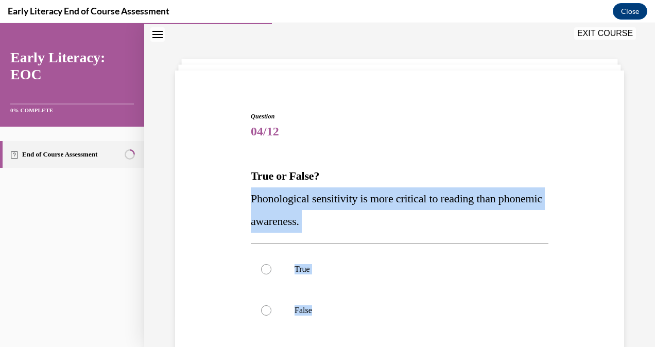
scroll to position [36, 0]
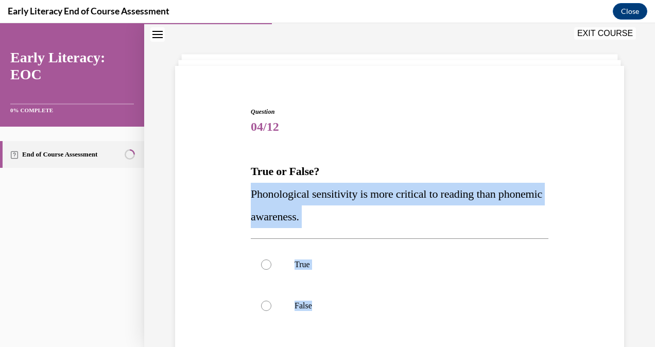
drag, startPoint x: 300, startPoint y: 240, endPoint x: 414, endPoint y: 339, distance: 151.5
click at [414, 339] on div "Question 04/12 True or False? Phonological sensitivity is more critical to read…" at bounding box center [400, 280] width 298 height 347
click at [267, 302] on div at bounding box center [266, 306] width 10 height 10
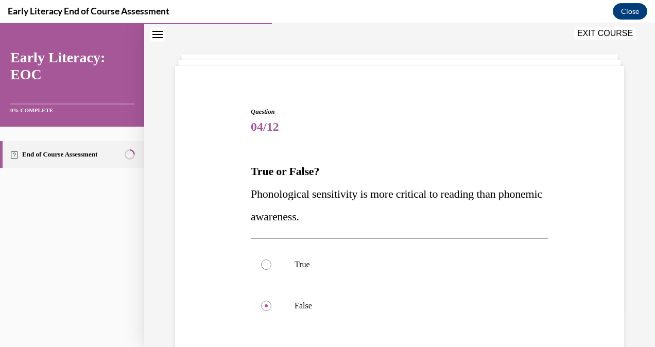
scroll to position [132, 0]
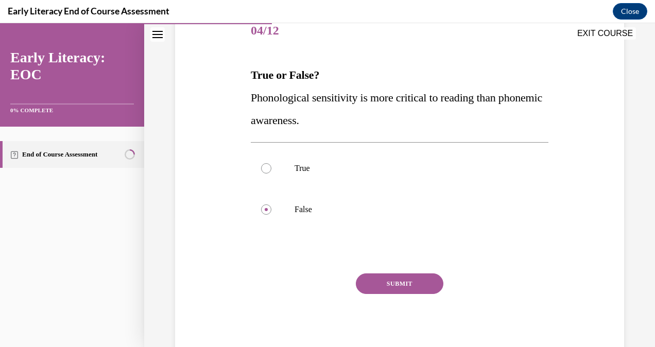
click at [429, 277] on button "SUBMIT" at bounding box center [400, 283] width 88 height 21
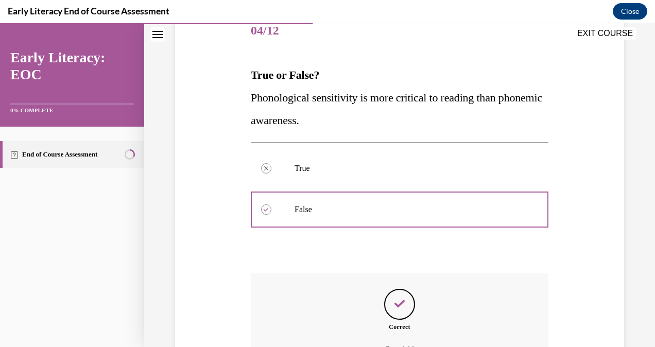
scroll to position [247, 0]
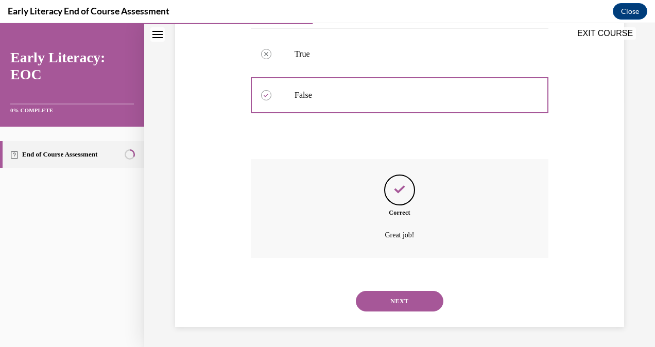
click at [372, 302] on button "NEXT" at bounding box center [400, 301] width 88 height 21
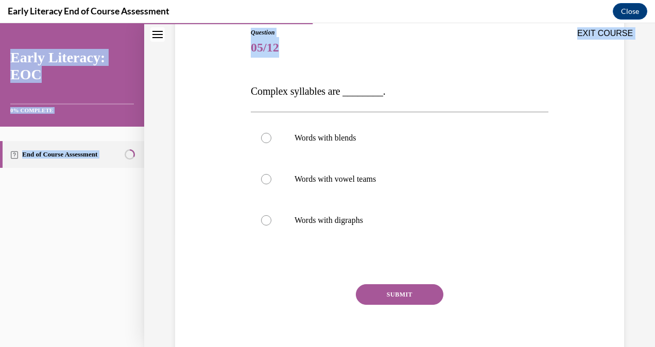
scroll to position [126, 0]
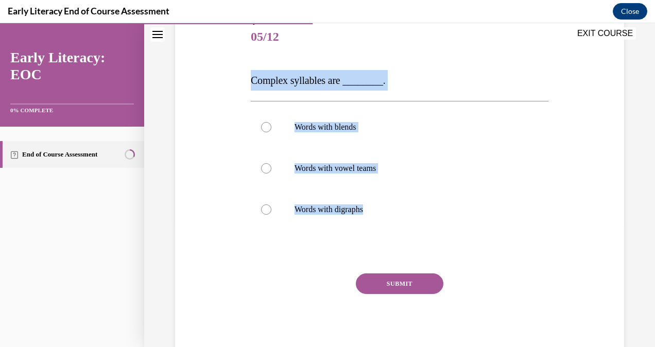
drag, startPoint x: 251, startPoint y: 169, endPoint x: 380, endPoint y: 207, distance: 133.8
click at [380, 207] on div "Question 05/12 Complex syllables are ________. Words with blends Words with vow…" at bounding box center [400, 187] width 298 height 341
click at [259, 127] on div at bounding box center [400, 127] width 298 height 41
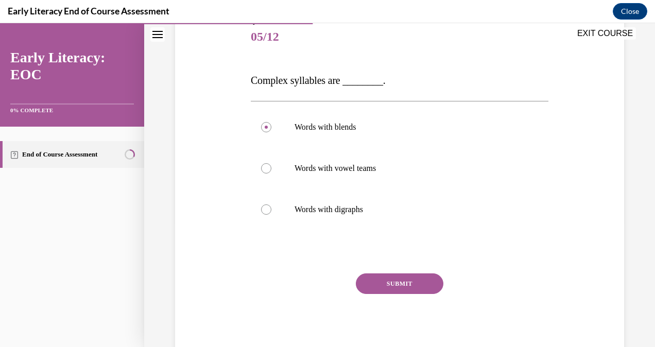
click at [383, 283] on button "SUBMIT" at bounding box center [400, 283] width 88 height 21
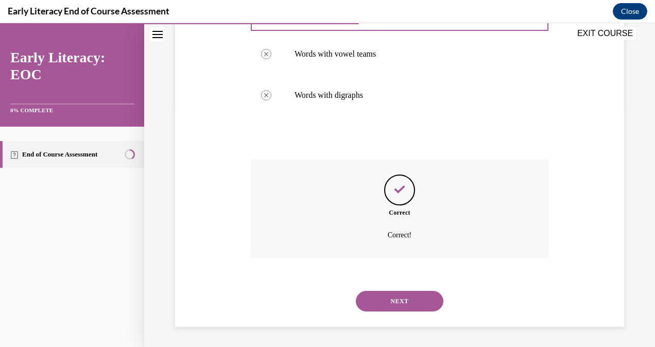
click at [381, 301] on button "NEXT" at bounding box center [400, 301] width 88 height 21
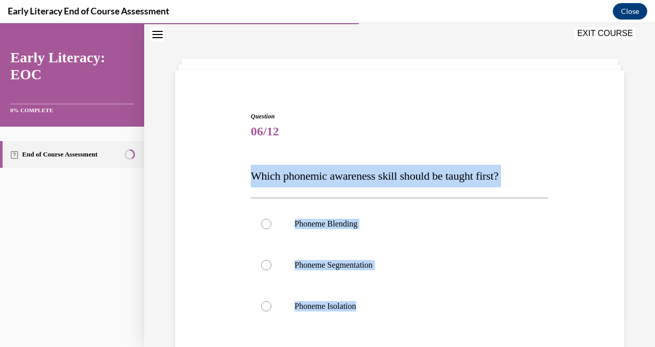
drag, startPoint x: 252, startPoint y: 163, endPoint x: 364, endPoint y: 334, distance: 204.0
click at [364, 334] on div "Question 06/12 Which phonemic awareness skill should be taught first? Phoneme B…" at bounding box center [400, 283] width 298 height 343
click at [262, 306] on div at bounding box center [266, 306] width 10 height 10
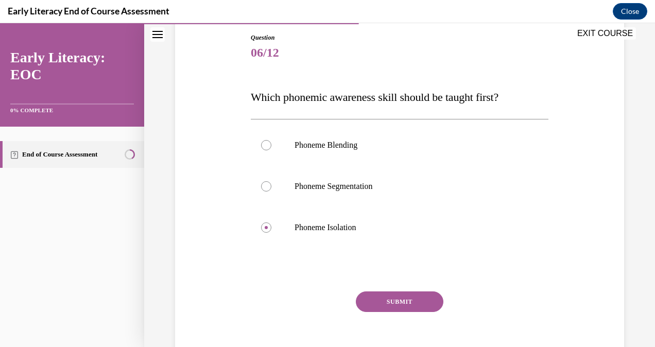
scroll to position [128, 0]
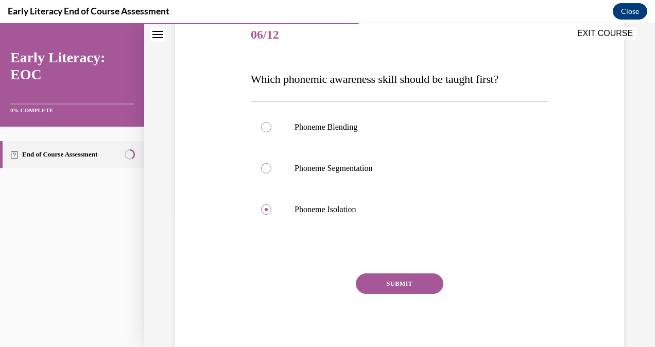
click at [404, 282] on button "SUBMIT" at bounding box center [400, 283] width 88 height 21
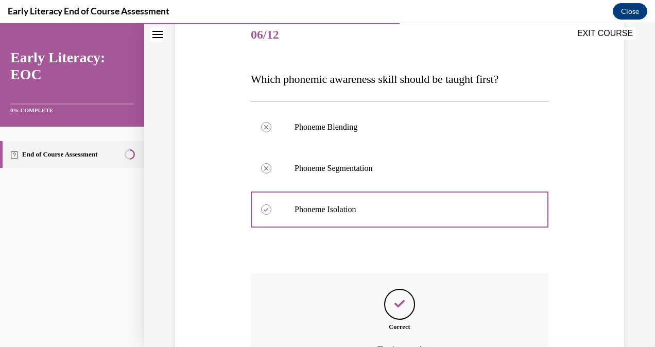
scroll to position [243, 0]
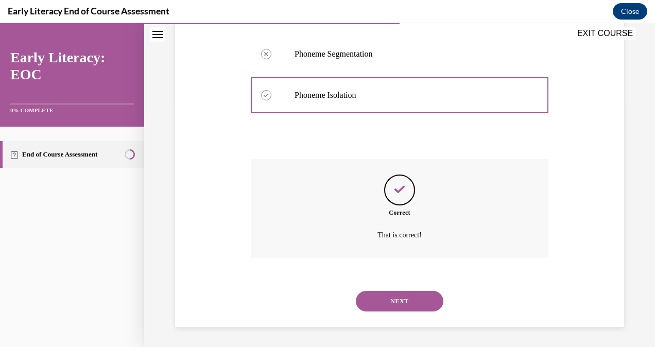
click at [398, 300] on button "NEXT" at bounding box center [400, 301] width 88 height 21
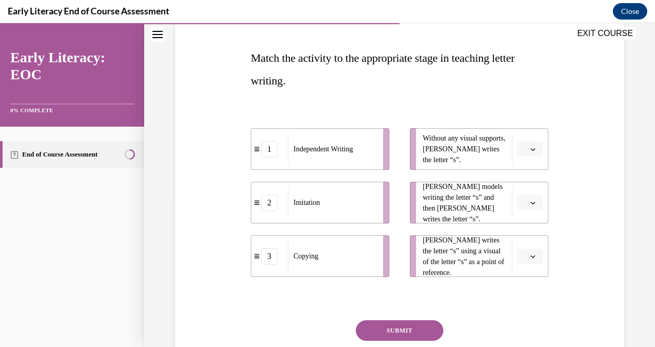
scroll to position [148, 0]
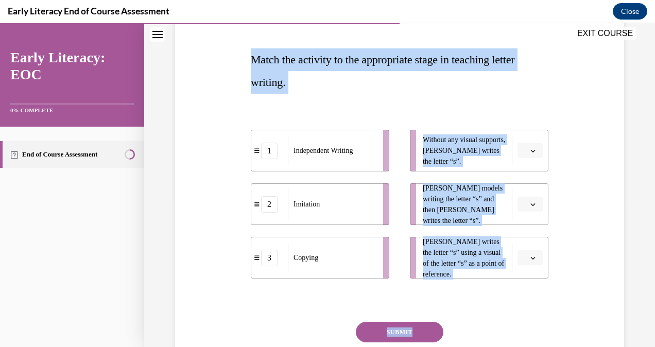
drag, startPoint x: 244, startPoint y: 56, endPoint x: 492, endPoint y: 307, distance: 353.3
click at [492, 307] on div "Question 07/12 Match the activity to the appropriate stage in teaching letter w…" at bounding box center [400, 185] width 454 height 442
click at [498, 113] on div "1 Independent Writing 2 Imitation 3 Copying Without any visual supports, Tina w…" at bounding box center [400, 193] width 298 height 169
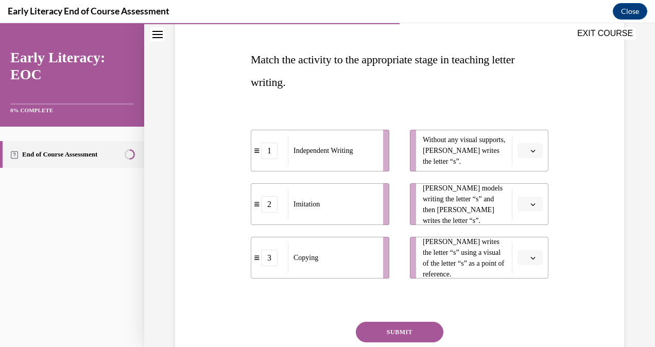
click at [530, 148] on button "button" at bounding box center [530, 150] width 25 height 15
click at [516, 190] on div "1" at bounding box center [522, 194] width 25 height 21
click at [530, 206] on icon "button" at bounding box center [532, 204] width 5 height 5
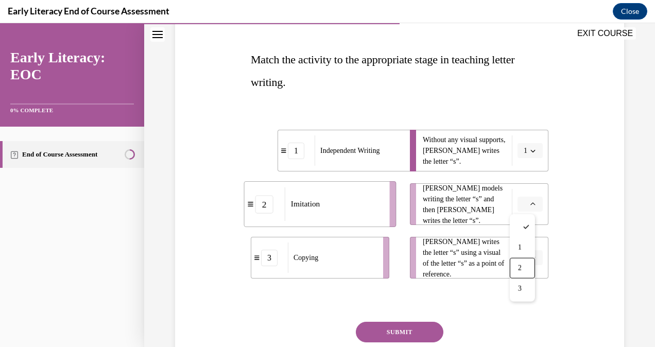
click at [509, 262] on li "Tina writes the letter “s” using a visual of the letter “s” as a point of refer…" at bounding box center [479, 258] width 139 height 42
click at [525, 263] on button "button" at bounding box center [530, 257] width 25 height 15
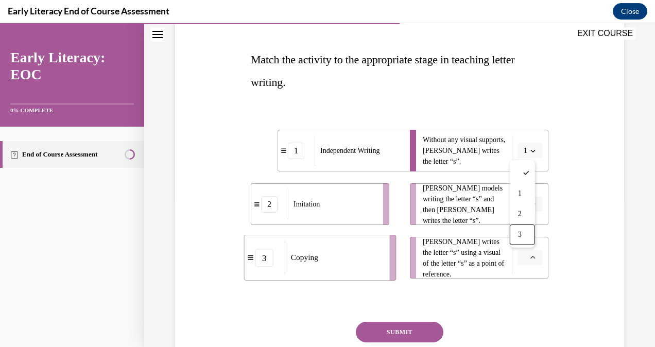
click at [520, 241] on div "3" at bounding box center [522, 235] width 25 height 21
click at [521, 210] on button "button" at bounding box center [530, 204] width 25 height 15
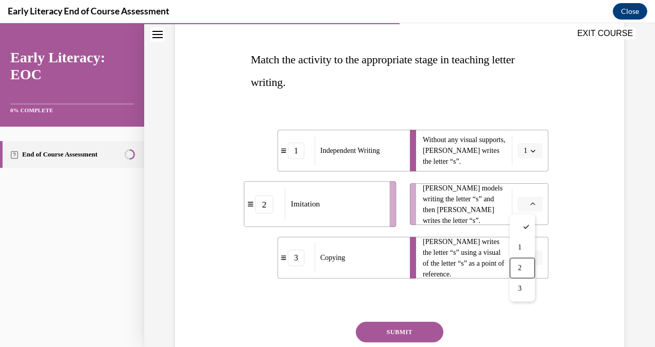
click at [520, 273] on div "2" at bounding box center [522, 268] width 25 height 21
click at [369, 330] on button "SUBMIT" at bounding box center [400, 332] width 88 height 21
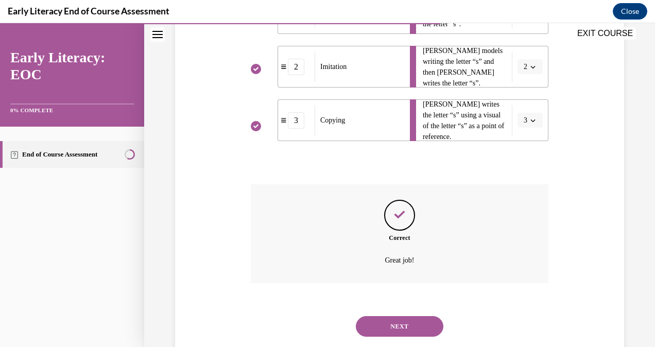
scroll to position [311, 0]
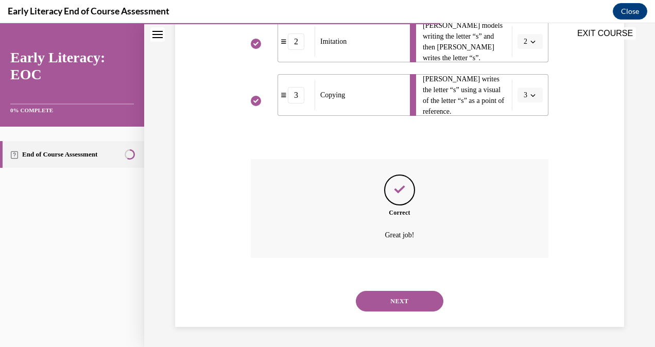
click at [431, 290] on div "NEXT" at bounding box center [400, 301] width 298 height 41
click at [424, 300] on button "NEXT" at bounding box center [400, 301] width 88 height 21
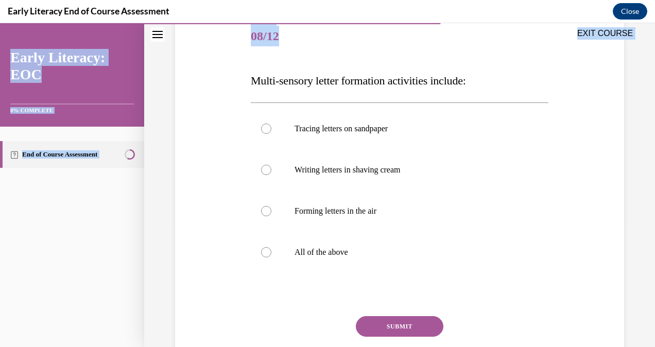
scroll to position [169, 0]
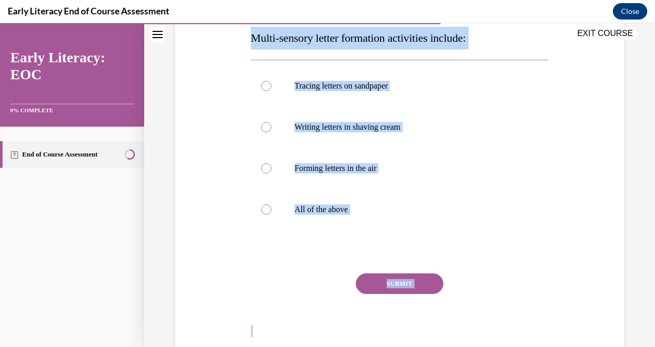
drag, startPoint x: 286, startPoint y: 232, endPoint x: 345, endPoint y: 272, distance: 71.1
click at [345, 272] on div "Question 08/12 Multi-sensory letter formation activities include: Tracing lette…" at bounding box center [400, 150] width 454 height 415
drag, startPoint x: 345, startPoint y: 272, endPoint x: 269, endPoint y: 208, distance: 99.4
click at [269, 208] on div at bounding box center [266, 209] width 10 height 10
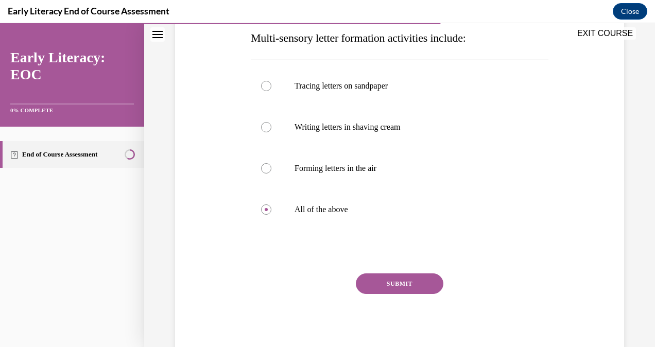
click at [394, 296] on div "SUBMIT NEXT" at bounding box center [400, 315] width 298 height 84
click at [391, 281] on button "SUBMIT" at bounding box center [400, 283] width 88 height 21
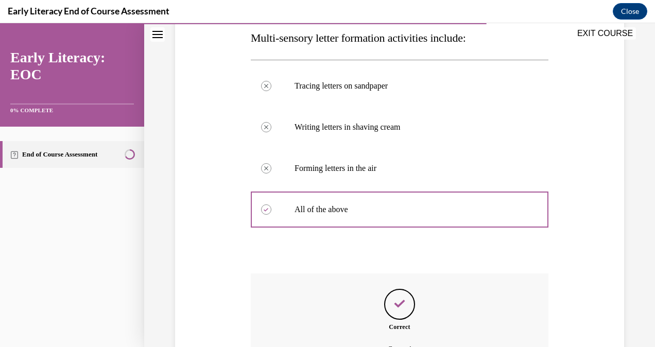
scroll to position [284, 0]
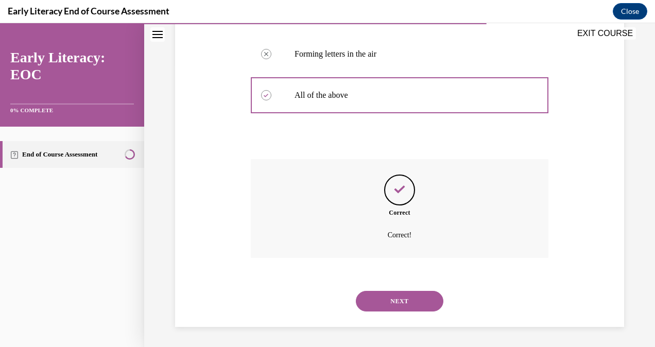
click at [427, 289] on div "NEXT" at bounding box center [400, 301] width 298 height 41
click at [423, 297] on button "NEXT" at bounding box center [400, 301] width 88 height 21
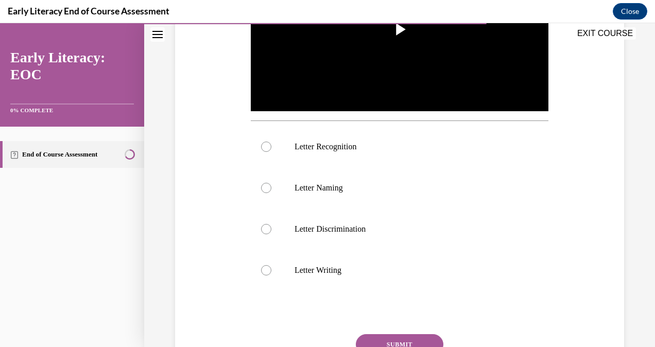
scroll to position [31, 0]
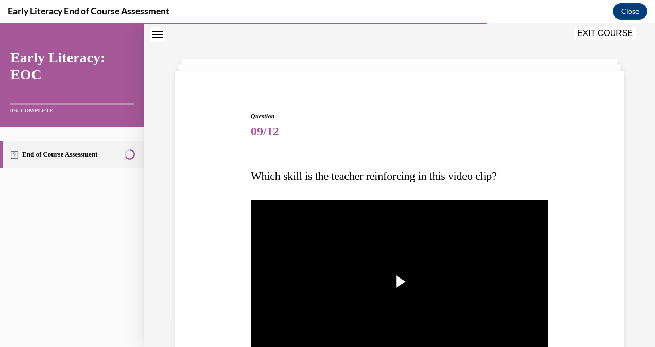
click at [416, 246] on img "Video player" at bounding box center [400, 281] width 298 height 167
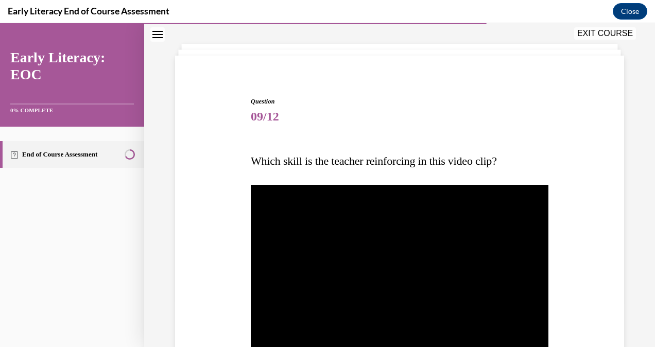
scroll to position [255, 0]
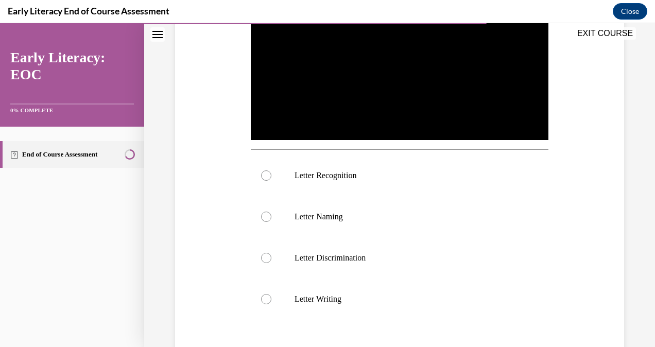
click at [334, 177] on p "Letter Recognition" at bounding box center [409, 175] width 228 height 10
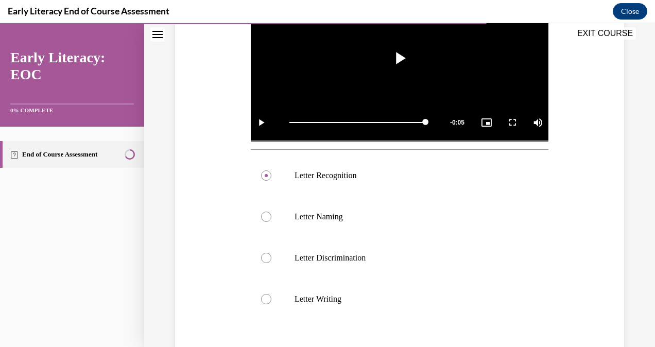
scroll to position [342, 0]
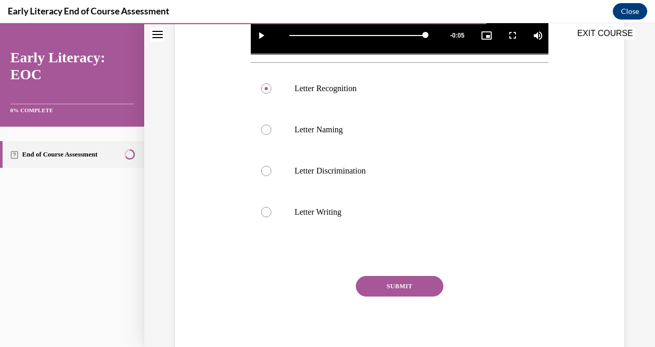
click at [418, 276] on button "SUBMIT" at bounding box center [400, 286] width 88 height 21
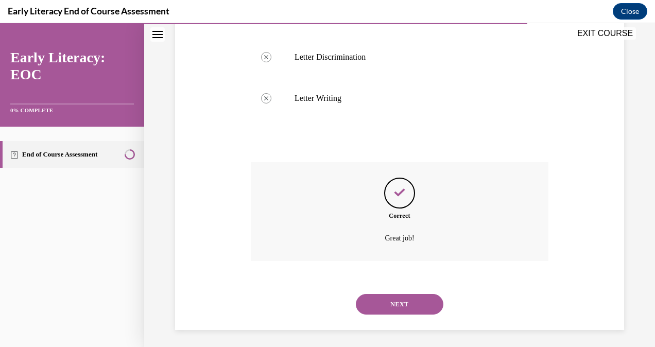
click at [424, 300] on button "NEXT" at bounding box center [400, 304] width 88 height 21
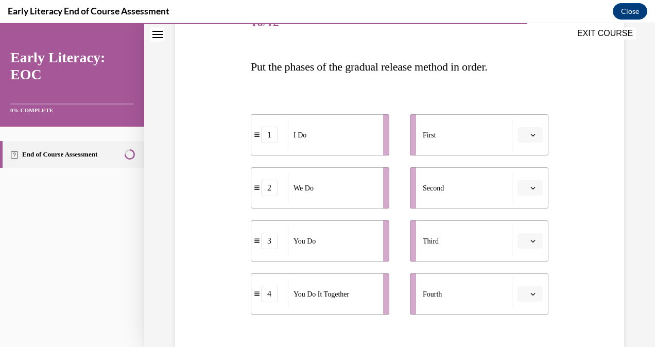
scroll to position [140, 0]
click at [524, 238] on span "Please select an option" at bounding box center [526, 242] width 4 height 10
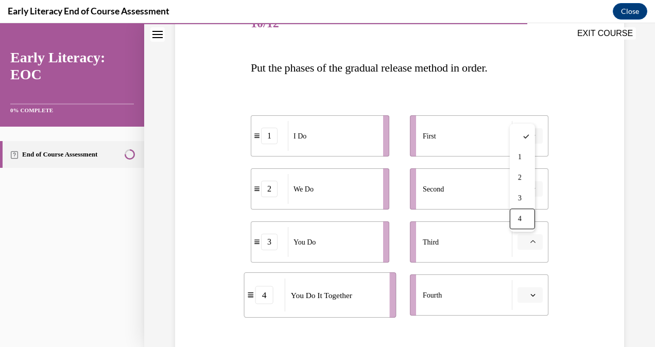
click at [522, 222] on span "4" at bounding box center [520, 219] width 4 height 8
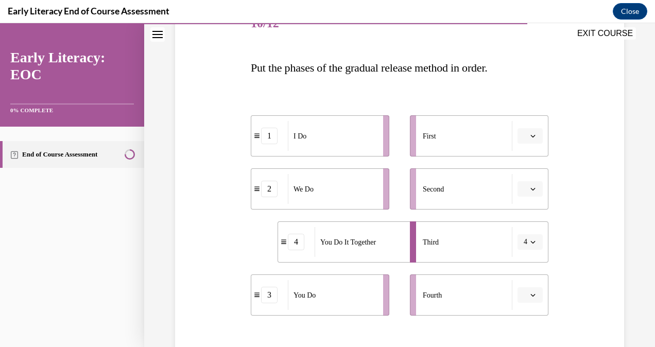
click at [534, 301] on button "button" at bounding box center [530, 294] width 25 height 15
click at [531, 275] on div "4" at bounding box center [522, 272] width 25 height 21
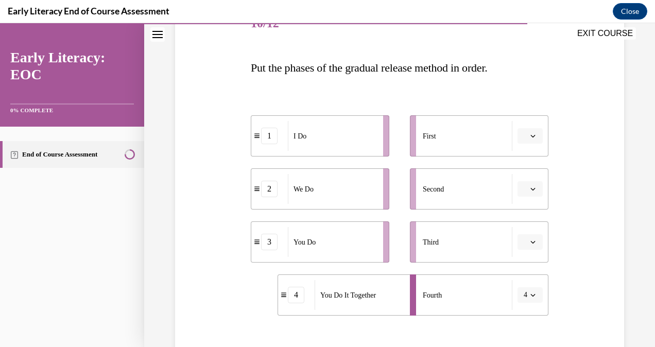
click at [530, 292] on span "button" at bounding box center [532, 295] width 7 height 7
click at [528, 253] on div "3" at bounding box center [520, 251] width 25 height 21
click at [533, 139] on button "button" at bounding box center [530, 135] width 25 height 15
click at [520, 177] on span "1" at bounding box center [520, 179] width 4 height 8
click at [530, 190] on icon "button" at bounding box center [532, 188] width 5 height 5
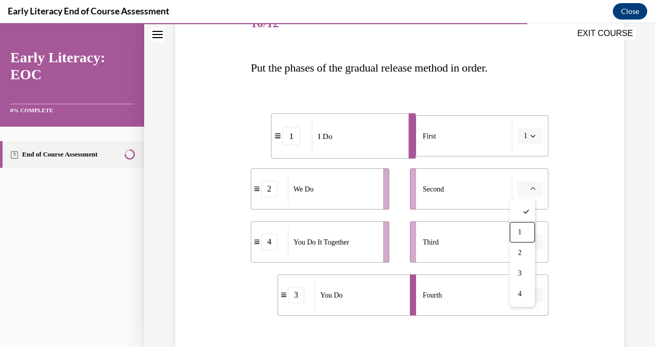
click at [518, 228] on div "1" at bounding box center [522, 232] width 25 height 21
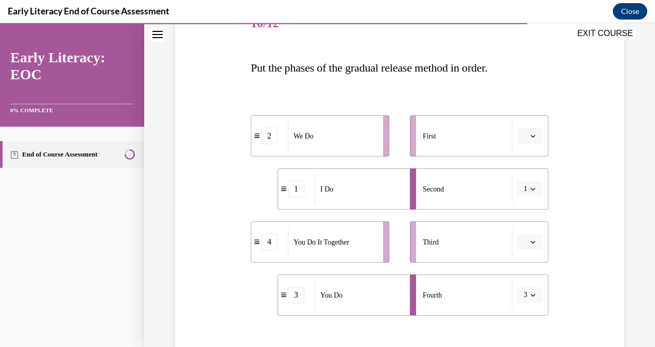
click at [521, 237] on button "button" at bounding box center [530, 241] width 25 height 15
click at [520, 196] on span "3" at bounding box center [520, 198] width 4 height 8
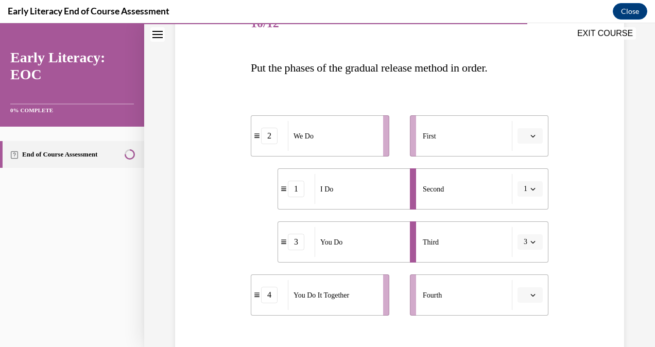
click at [527, 235] on button "3" at bounding box center [530, 241] width 25 height 15
click at [525, 222] on div "4" at bounding box center [520, 219] width 25 height 21
drag, startPoint x: 525, startPoint y: 222, endPoint x: 533, endPoint y: 285, distance: 63.2
click at [533, 285] on ul "First Second 1 Third 4 Fourth" at bounding box center [474, 215] width 149 height 200
drag, startPoint x: 533, startPoint y: 285, endPoint x: 530, endPoint y: 294, distance: 8.6
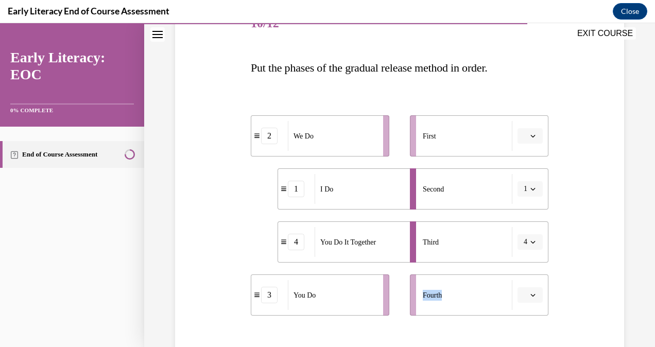
click at [530, 294] on span "button" at bounding box center [532, 295] width 7 height 7
click at [527, 267] on div "4" at bounding box center [522, 272] width 25 height 21
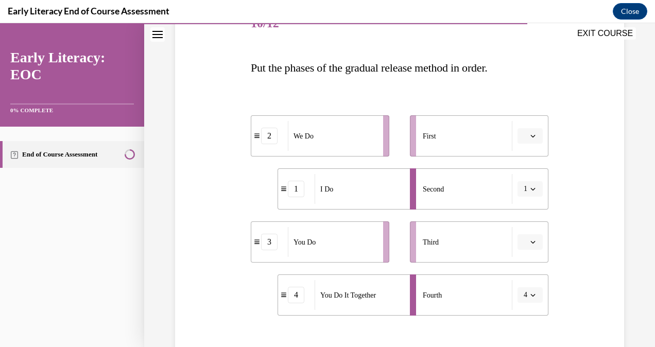
click at [534, 247] on button "button" at bounding box center [530, 241] width 25 height 15
click at [524, 212] on div "4" at bounding box center [522, 219] width 25 height 21
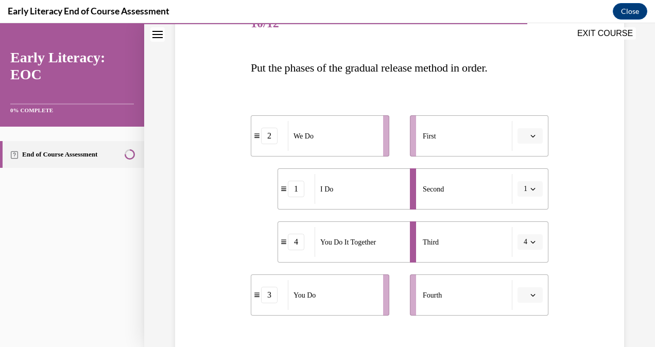
click at [530, 294] on button "button" at bounding box center [530, 294] width 25 height 15
click at [532, 255] on div "3" at bounding box center [522, 251] width 25 height 21
click at [530, 239] on icon "button" at bounding box center [532, 241] width 5 height 5
click at [519, 199] on span "3" at bounding box center [518, 198] width 4 height 8
click at [530, 294] on button "button" at bounding box center [530, 294] width 25 height 15
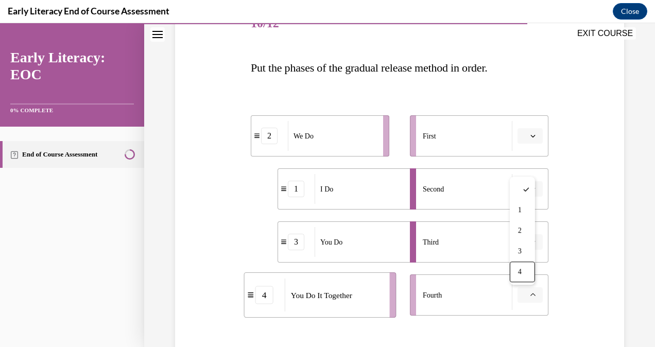
click at [521, 263] on div "4" at bounding box center [522, 272] width 25 height 21
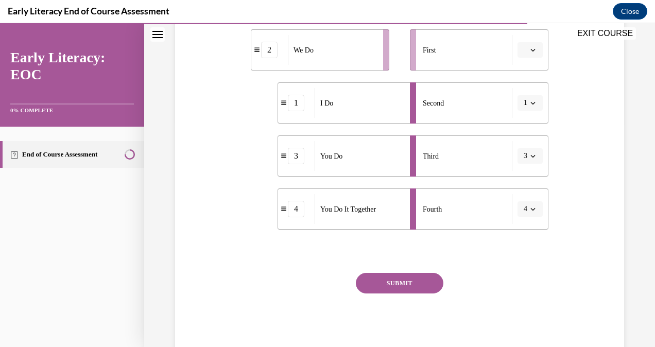
click at [424, 278] on button "SUBMIT" at bounding box center [400, 283] width 88 height 21
click at [426, 278] on button "SUBMIT" at bounding box center [400, 283] width 88 height 21
click at [525, 57] on button "button" at bounding box center [530, 49] width 25 height 15
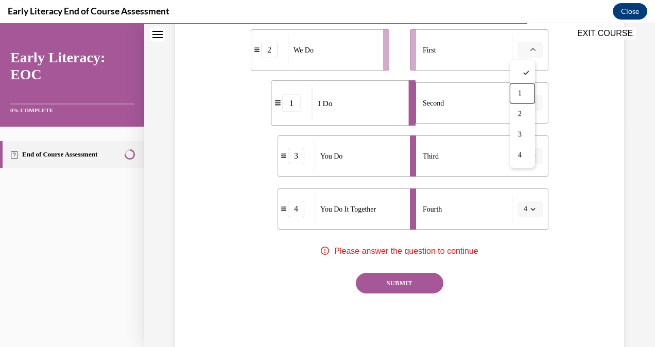
click at [518, 87] on div "1" at bounding box center [522, 93] width 25 height 21
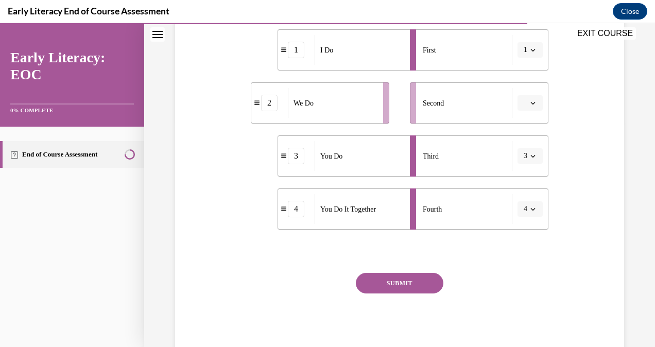
click at [528, 109] on button "button" at bounding box center [530, 102] width 25 height 15
click at [525, 167] on div "2" at bounding box center [522, 167] width 25 height 21
click at [404, 288] on button "SUBMIT" at bounding box center [400, 283] width 88 height 21
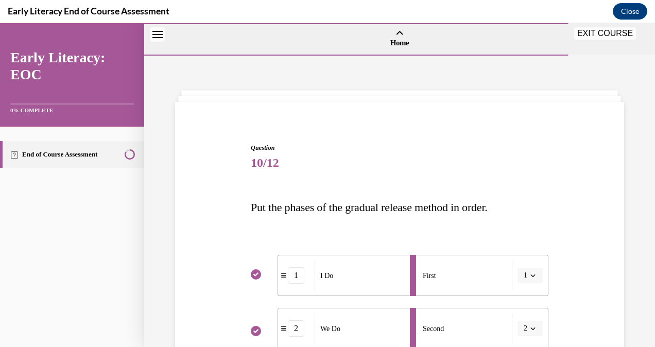
scroll to position [338, 0]
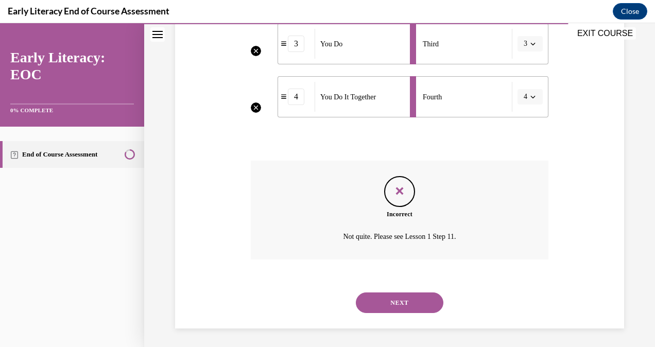
click at [426, 309] on button "NEXT" at bounding box center [400, 303] width 88 height 21
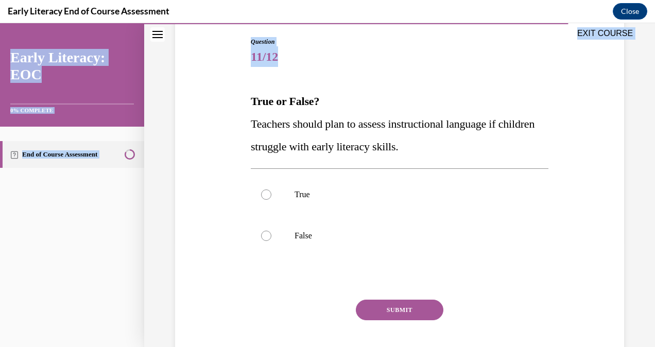
scroll to position [132, 0]
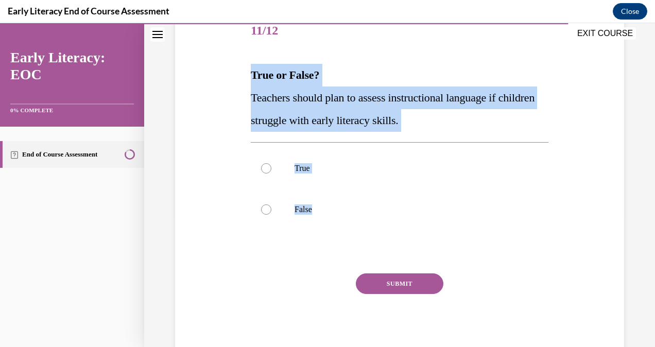
drag, startPoint x: 250, startPoint y: 170, endPoint x: 318, endPoint y: 209, distance: 78.6
click at [318, 209] on div "Question 11/12 True or False? Teachers should plan to assess instructional lang…" at bounding box center [400, 184] width 298 height 347
click at [265, 166] on div at bounding box center [266, 168] width 10 height 10
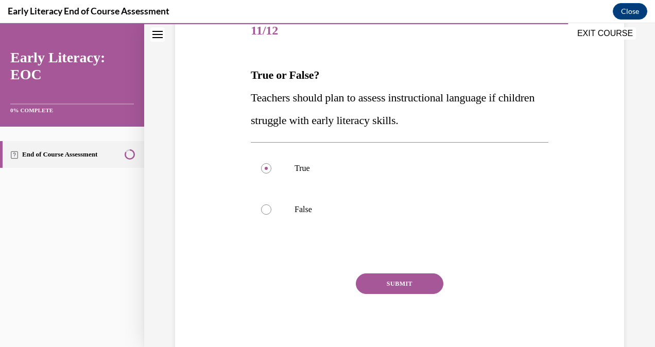
click at [368, 278] on button "SUBMIT" at bounding box center [400, 283] width 88 height 21
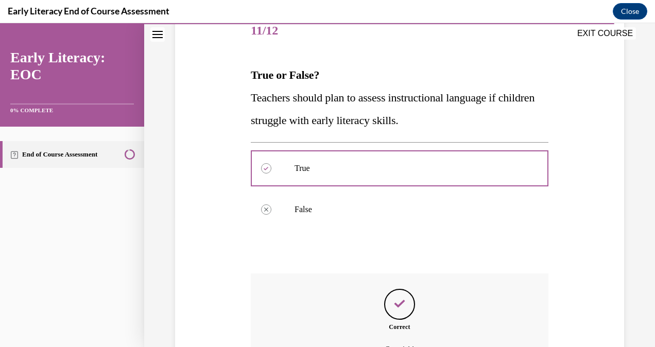
scroll to position [247, 0]
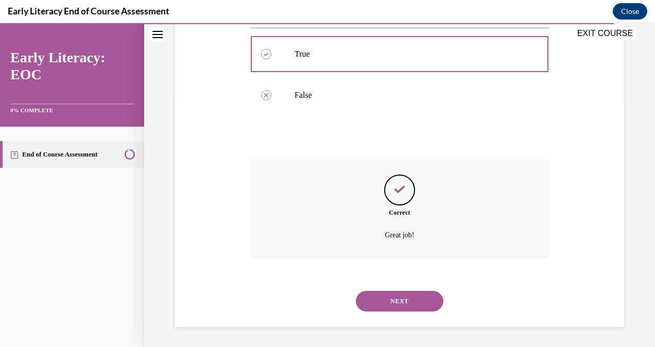
click at [381, 308] on button "NEXT" at bounding box center [400, 301] width 88 height 21
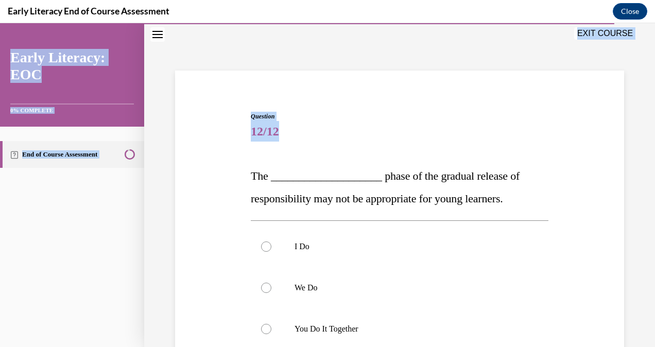
scroll to position [192, 0]
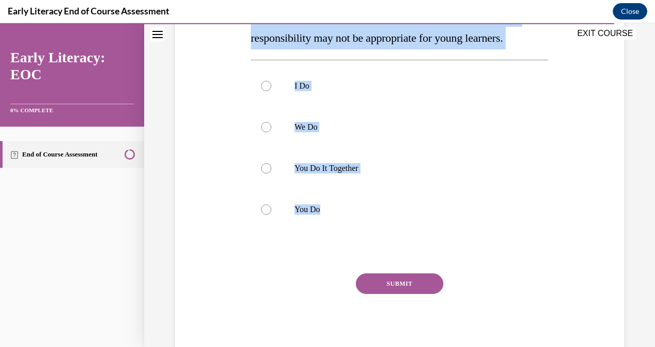
drag, startPoint x: 252, startPoint y: 164, endPoint x: 335, endPoint y: 271, distance: 135.9
click at [335, 271] on div "Question 12/12 The ____________________ phase of the gradual release of respons…" at bounding box center [400, 154] width 298 height 407
click at [268, 209] on div at bounding box center [266, 209] width 10 height 10
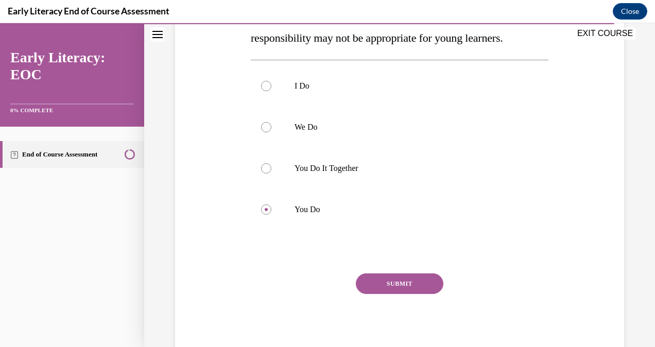
click at [392, 283] on button "SUBMIT" at bounding box center [400, 283] width 88 height 21
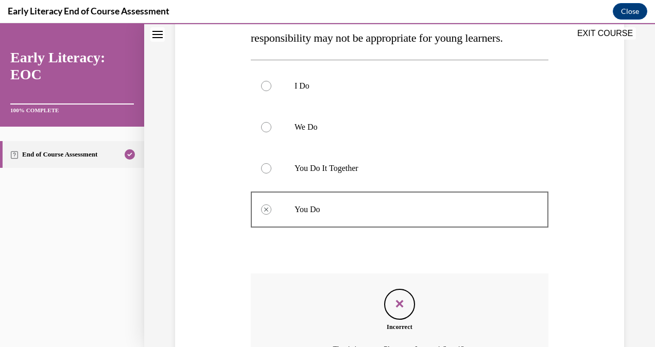
scroll to position [306, 0]
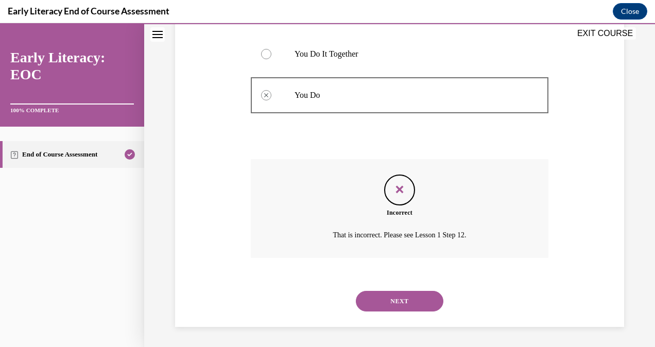
click at [425, 300] on button "NEXT" at bounding box center [400, 301] width 88 height 21
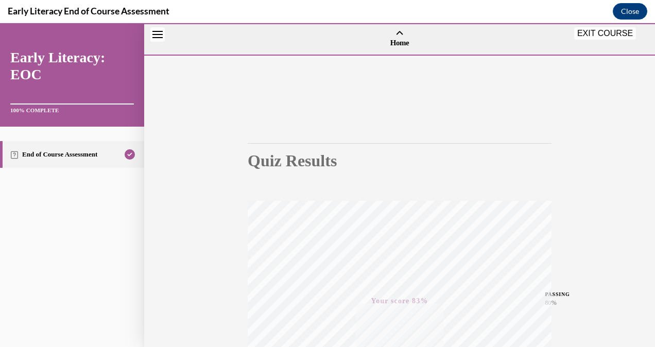
scroll to position [203, 0]
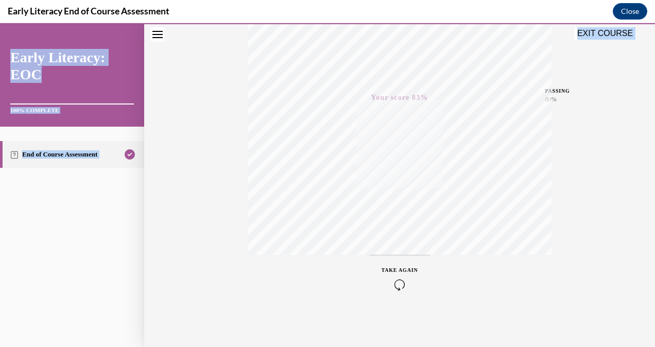
drag, startPoint x: 646, startPoint y: 177, endPoint x: 657, endPoint y: 140, distance: 38.6
click at [647, 140] on html "SKIP TO LESSON EXIT COURSE Early Literacy: EOC 100% COMPLETE End of Course Asse…" at bounding box center [327, 185] width 655 height 324
click at [621, 33] on button "EXIT COURSE" at bounding box center [605, 33] width 62 height 12
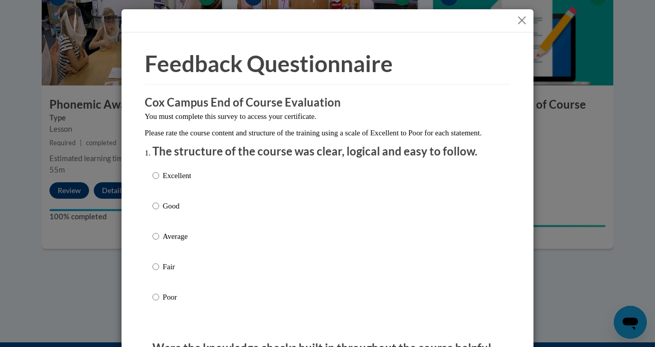
click at [161, 193] on label "Excellent" at bounding box center [171, 184] width 39 height 28
click at [159, 181] on input "Excellent" at bounding box center [155, 175] width 7 height 11
radio input "true"
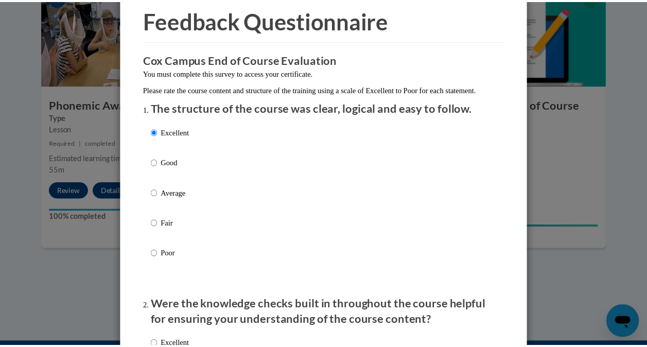
scroll to position [0, 0]
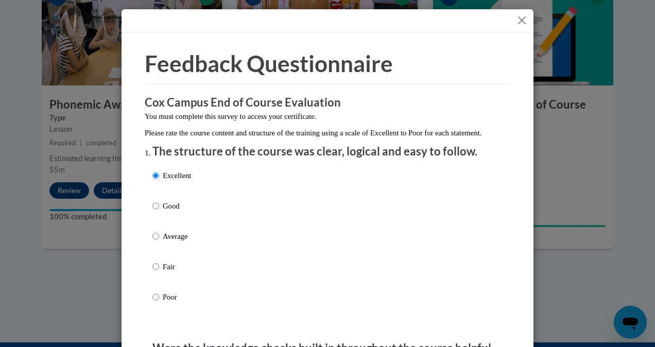
click at [520, 16] on button "Close" at bounding box center [522, 20] width 13 height 13
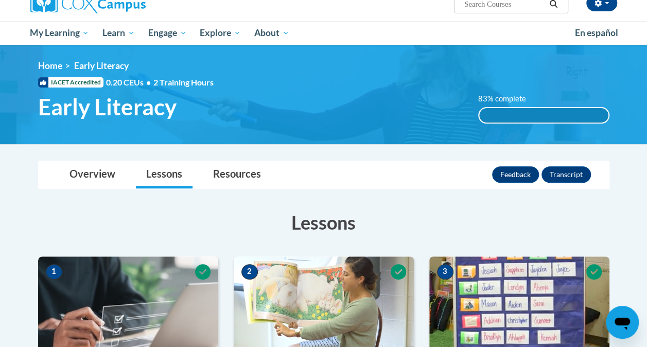
scroll to position [79, 0]
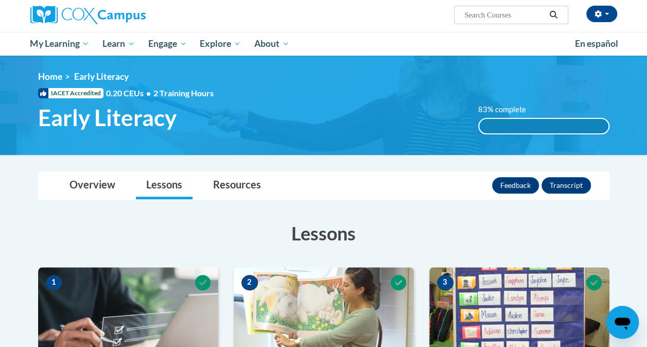
click at [66, 42] on span "My Learning" at bounding box center [59, 44] width 59 height 12
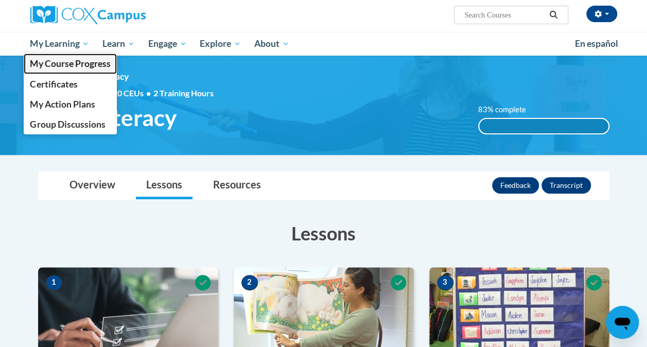
click at [64, 60] on span "My Course Progress" at bounding box center [70, 63] width 80 height 11
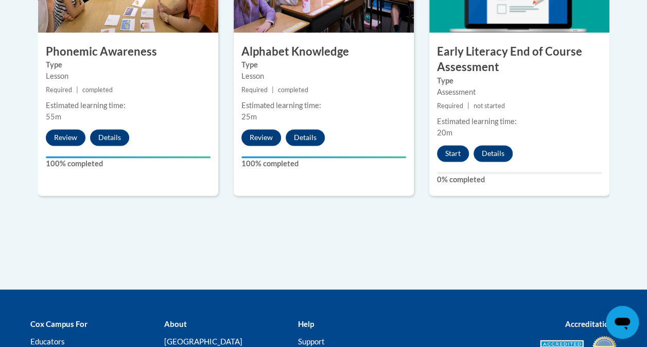
scroll to position [702, 0]
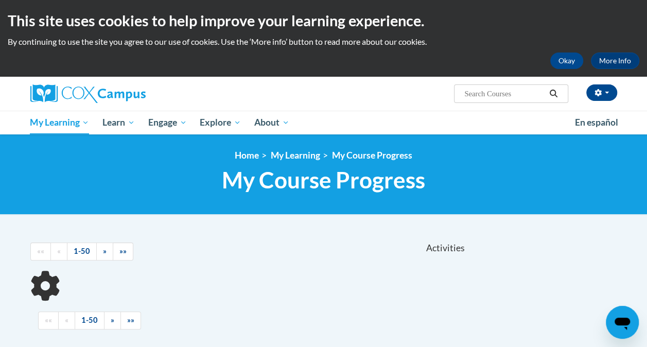
click at [54, 141] on div "<en>Home</en><fr>Accueil</fr><de>Zuhause</de><it>Casa</it><es>Casa</es><pt>Casa…" at bounding box center [323, 174] width 647 height 80
